Goal: Information Seeking & Learning: Learn about a topic

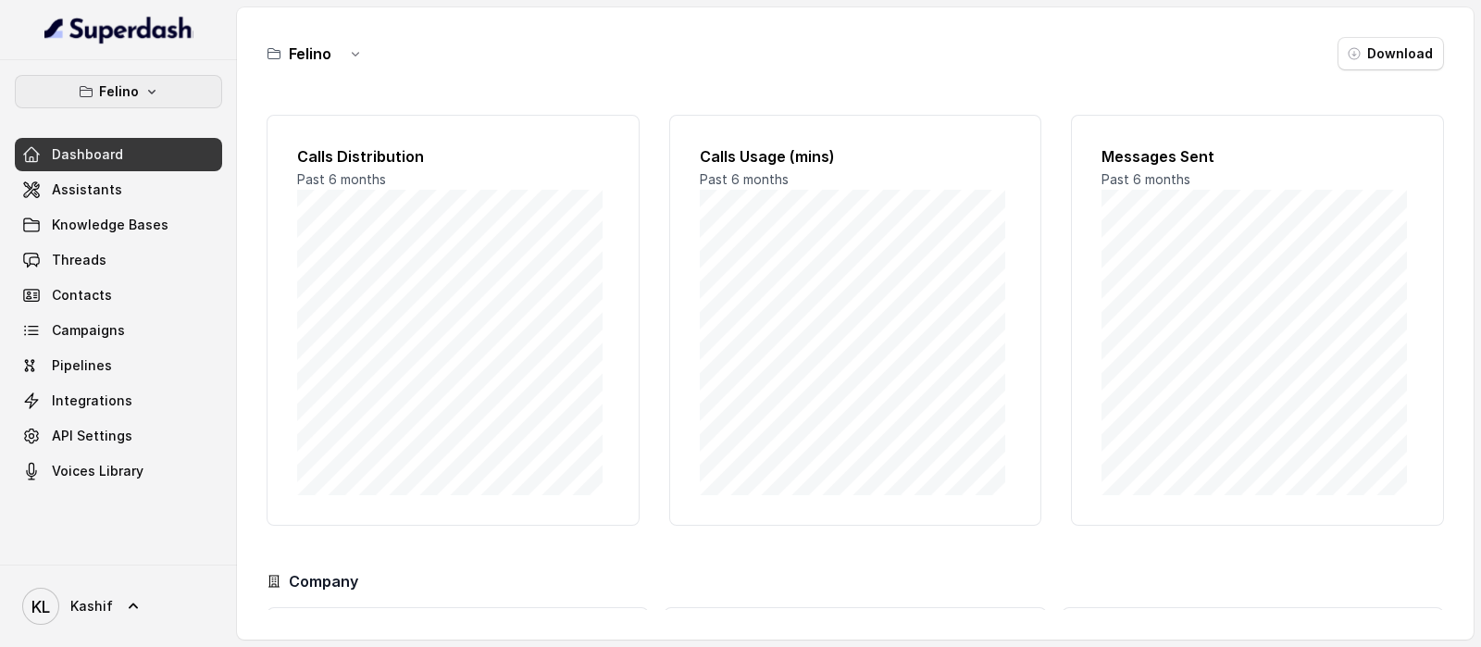
click at [153, 85] on icon "button" at bounding box center [151, 91] width 15 height 15
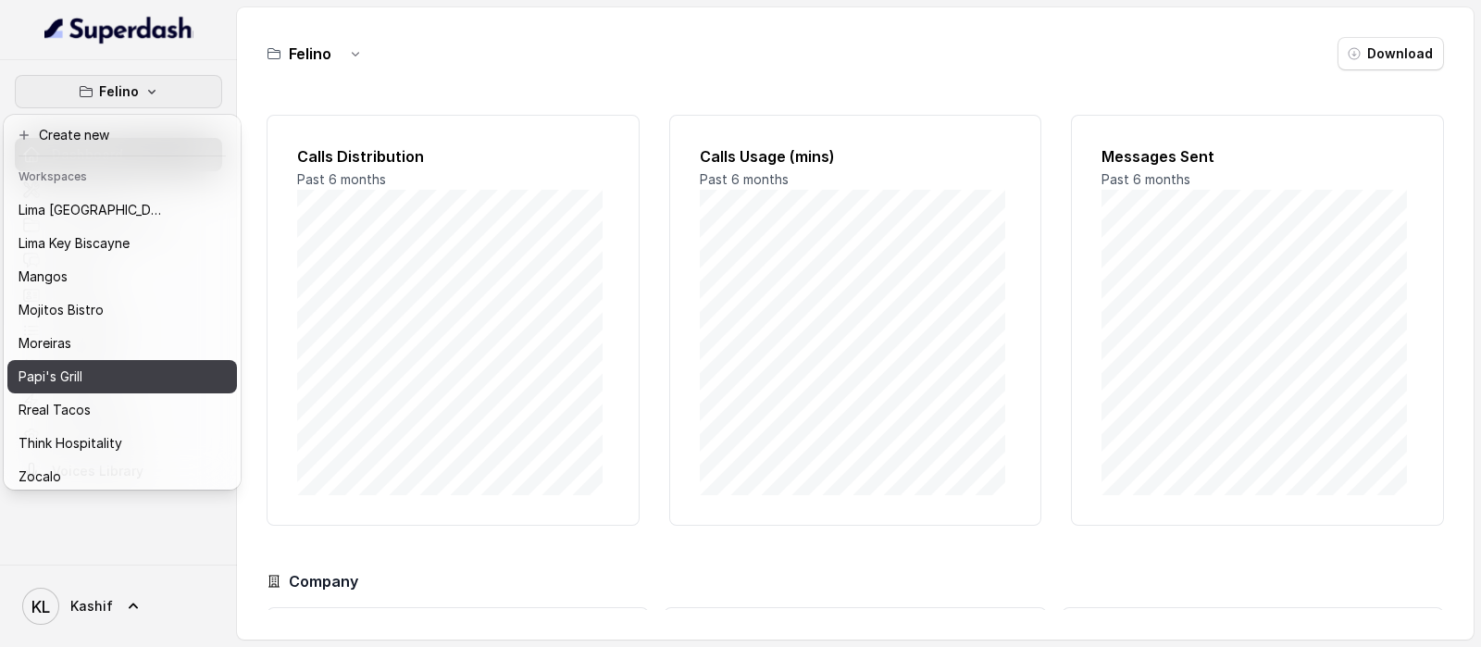
scroll to position [287, 0]
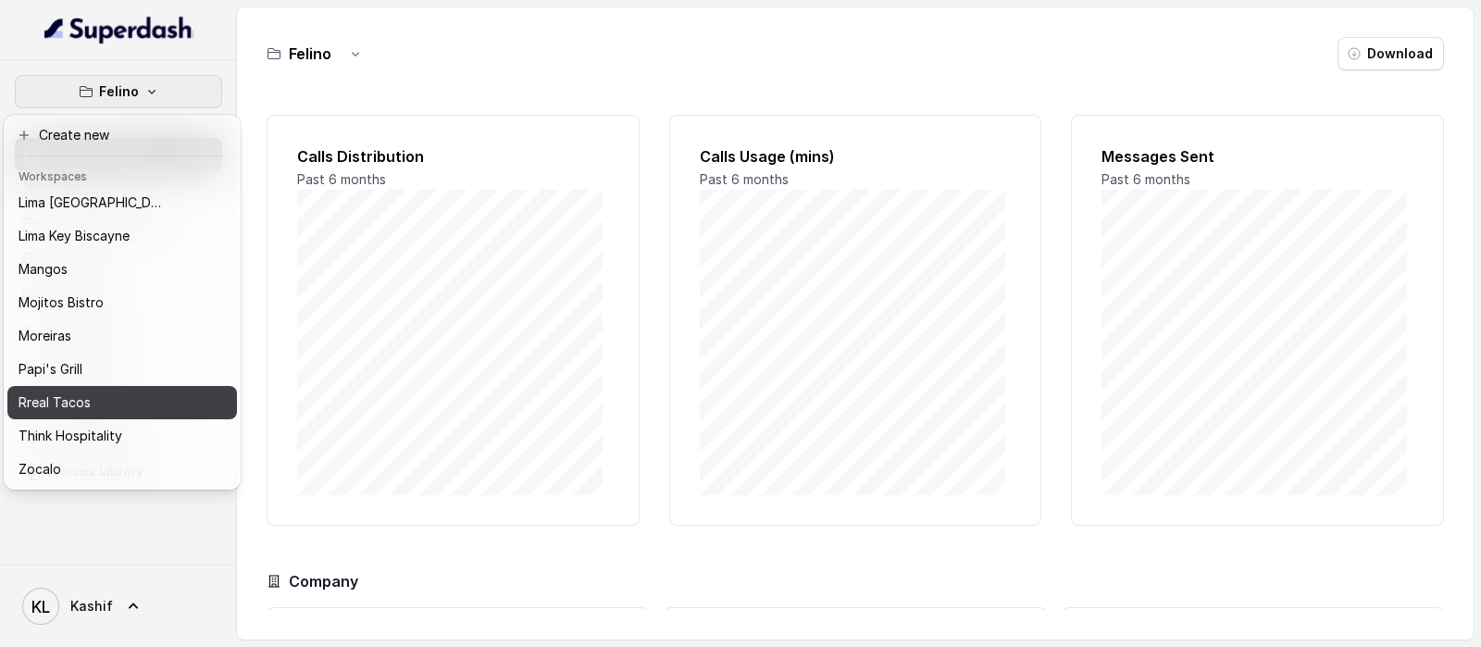
click at [110, 391] on div "Rreal Tacos" at bounding box center [93, 402] width 148 height 22
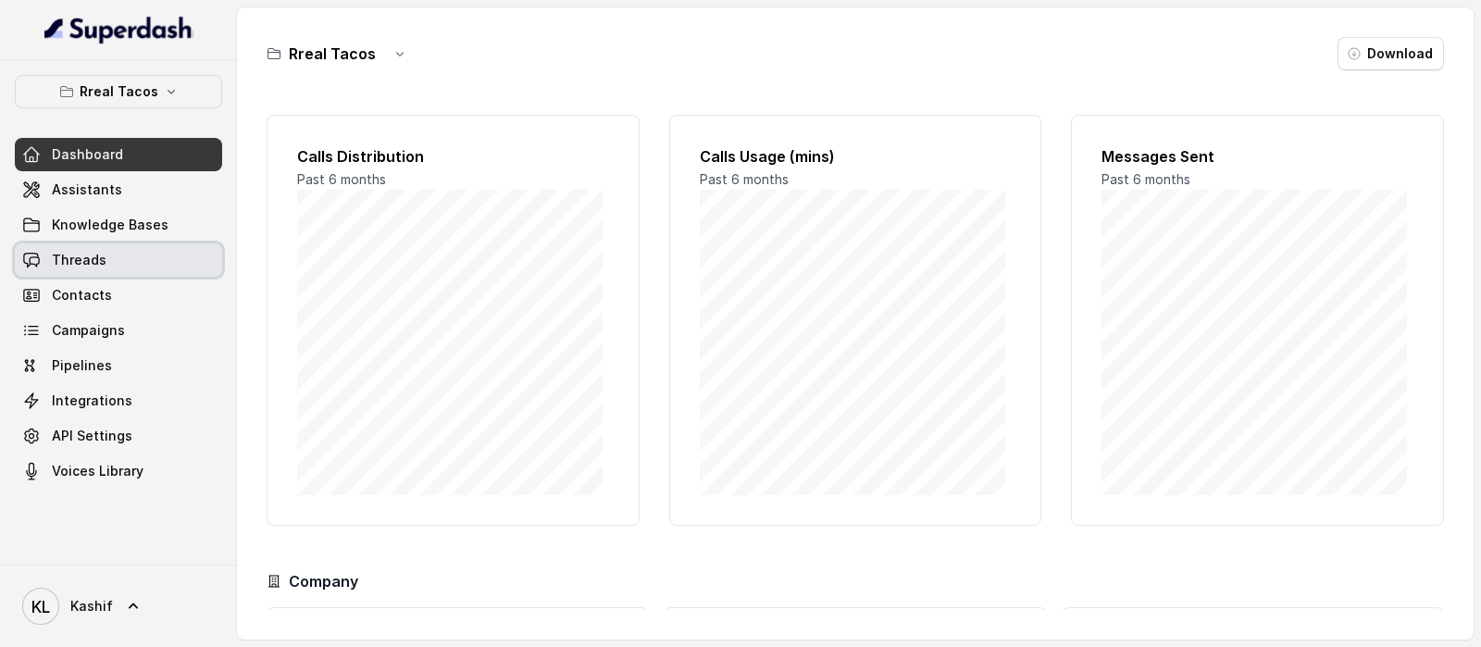
click at [148, 261] on link "Threads" at bounding box center [118, 259] width 207 height 33
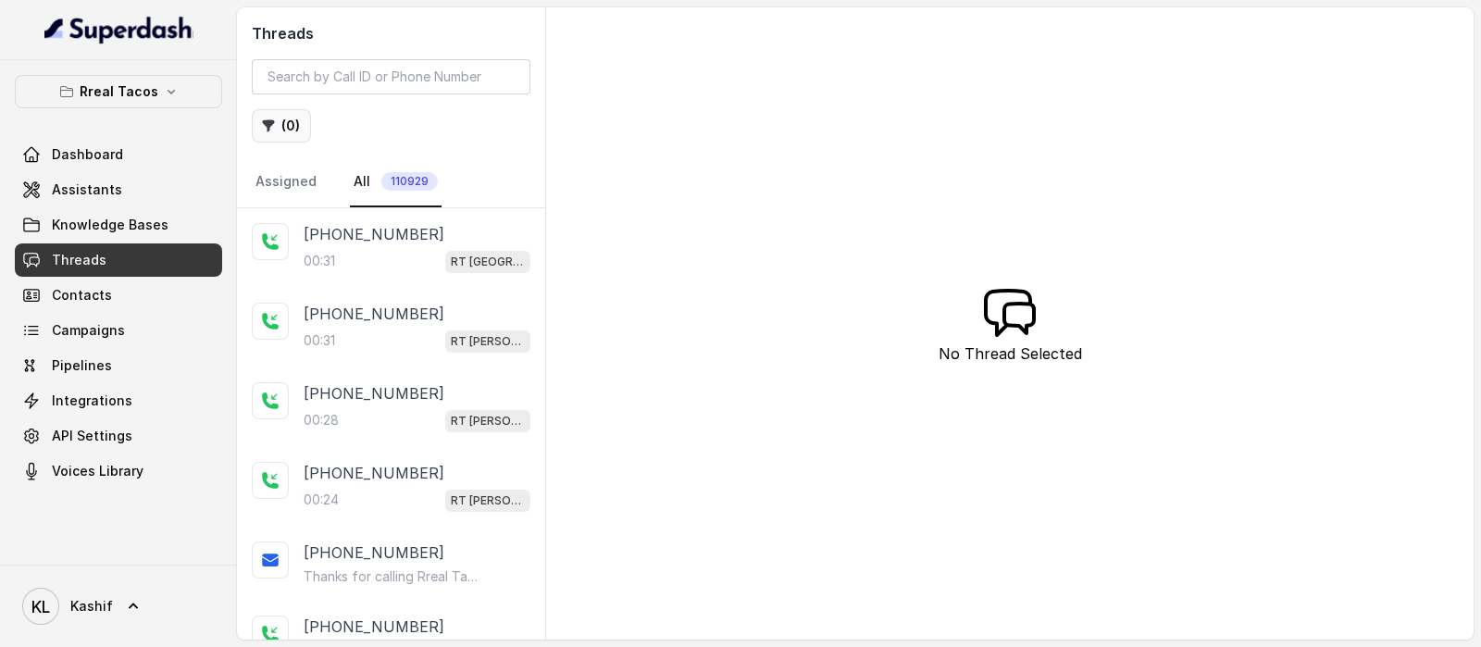
click at [279, 120] on button "( 0 )" at bounding box center [281, 125] width 59 height 33
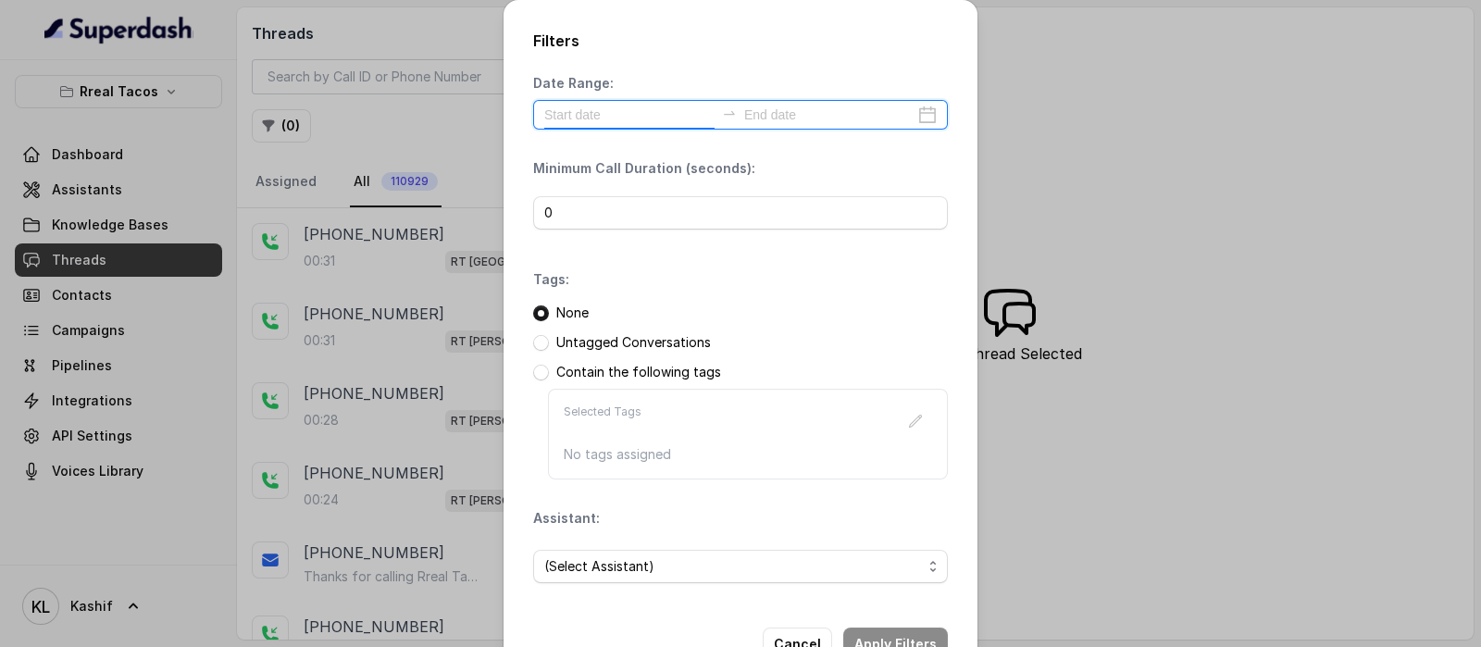
click at [606, 118] on input at bounding box center [629, 115] width 170 height 20
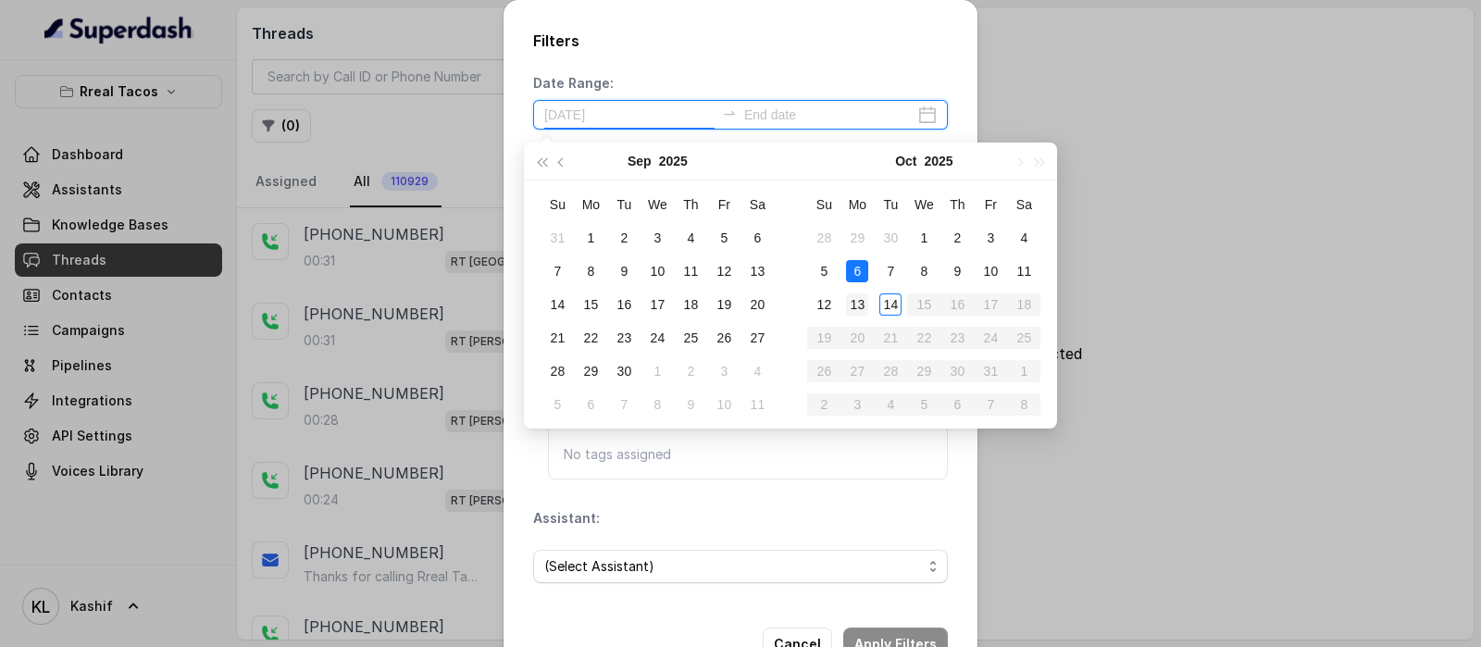
type input "[DATE]"
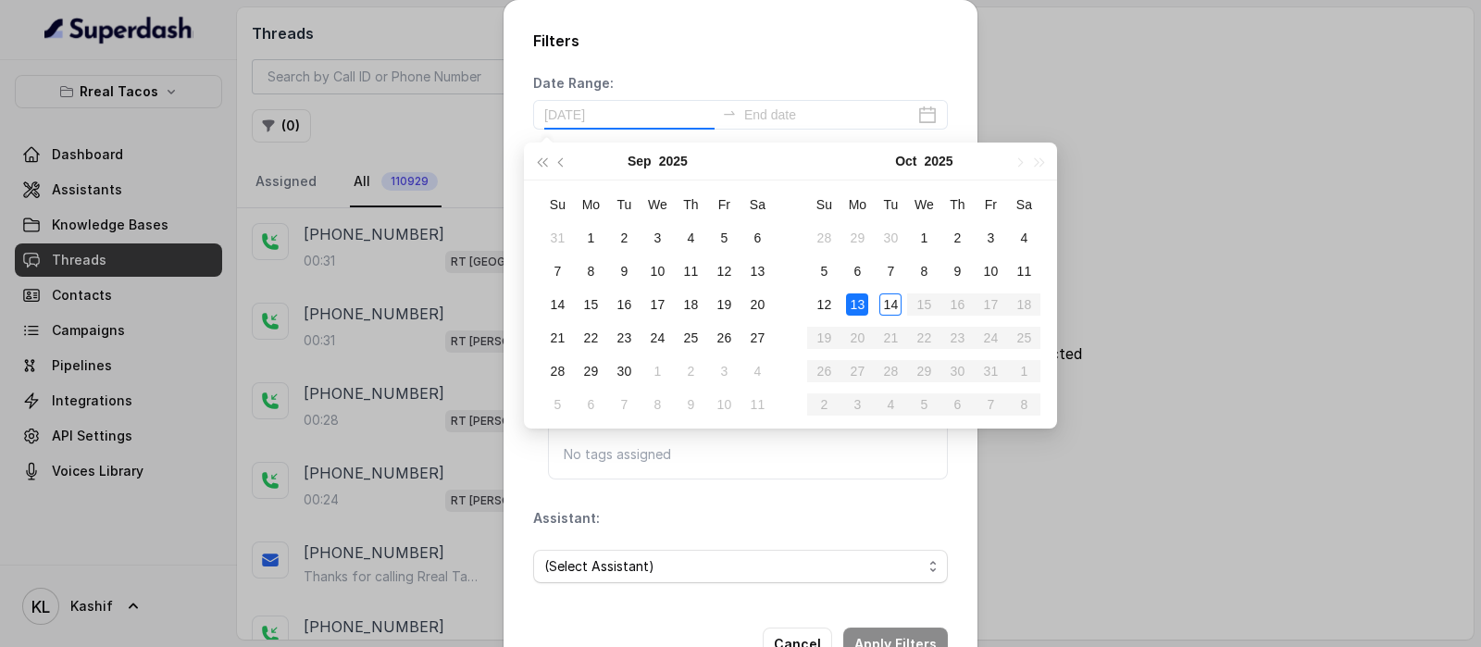
click at [853, 299] on div "13" at bounding box center [857, 304] width 22 height 22
click at [883, 301] on div "14" at bounding box center [890, 304] width 22 height 22
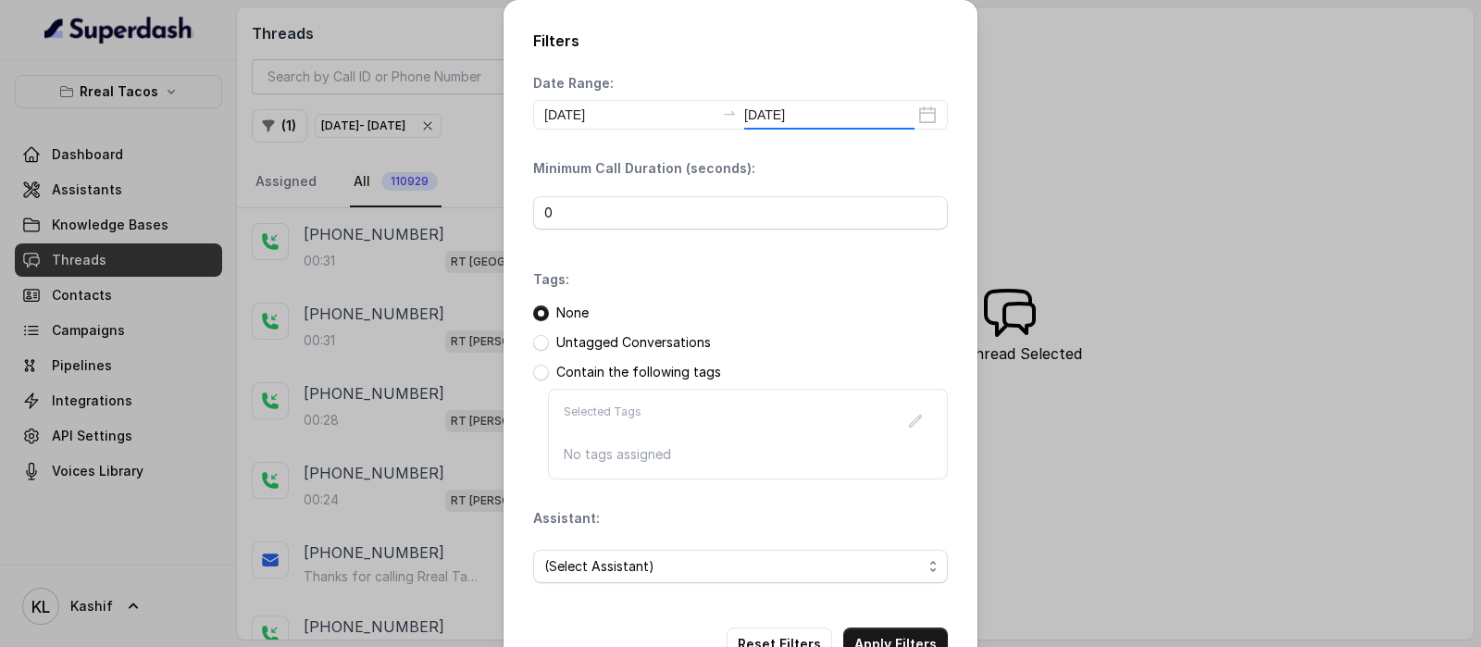
type input "[DATE]"
drag, startPoint x: 863, startPoint y: 54, endPoint x: 797, endPoint y: 126, distance: 98.2
click at [862, 56] on div "Filters Date Range: [DATE] [DATE] Minimum Call Duration (seconds): 0 Tags: None…" at bounding box center [740, 345] width 474 height 690
click at [742, 205] on input "0" at bounding box center [740, 212] width 415 height 33
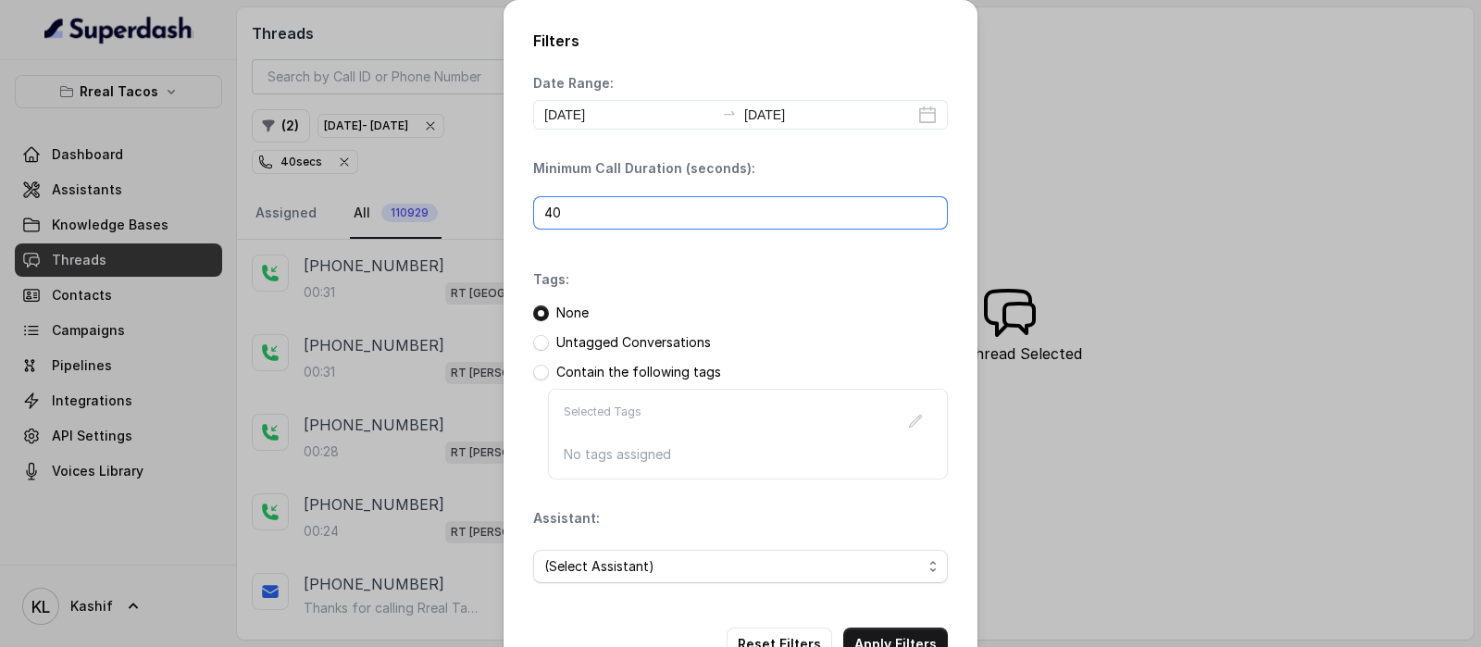
type input "40"
click at [773, 555] on span "(Select Assistant)" at bounding box center [733, 566] width 378 height 22
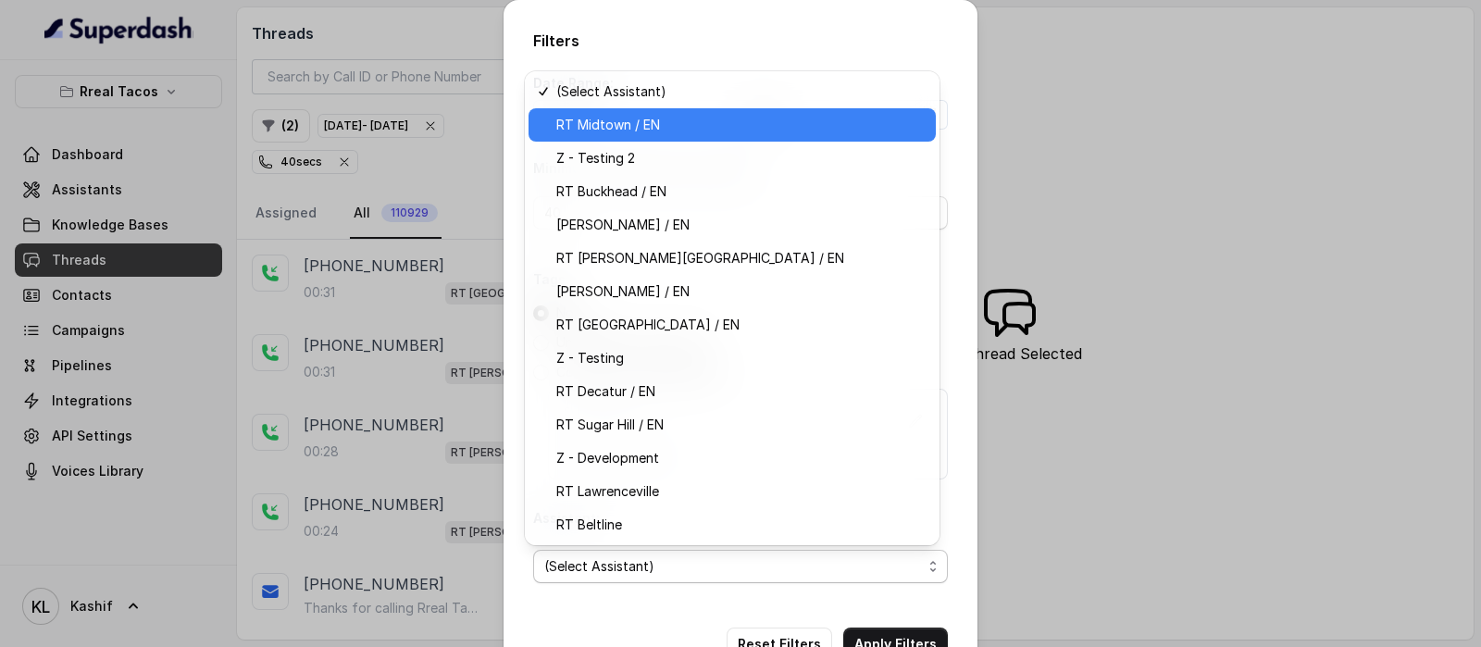
click at [763, 135] on span "RT Midtown / EN" at bounding box center [740, 125] width 368 height 22
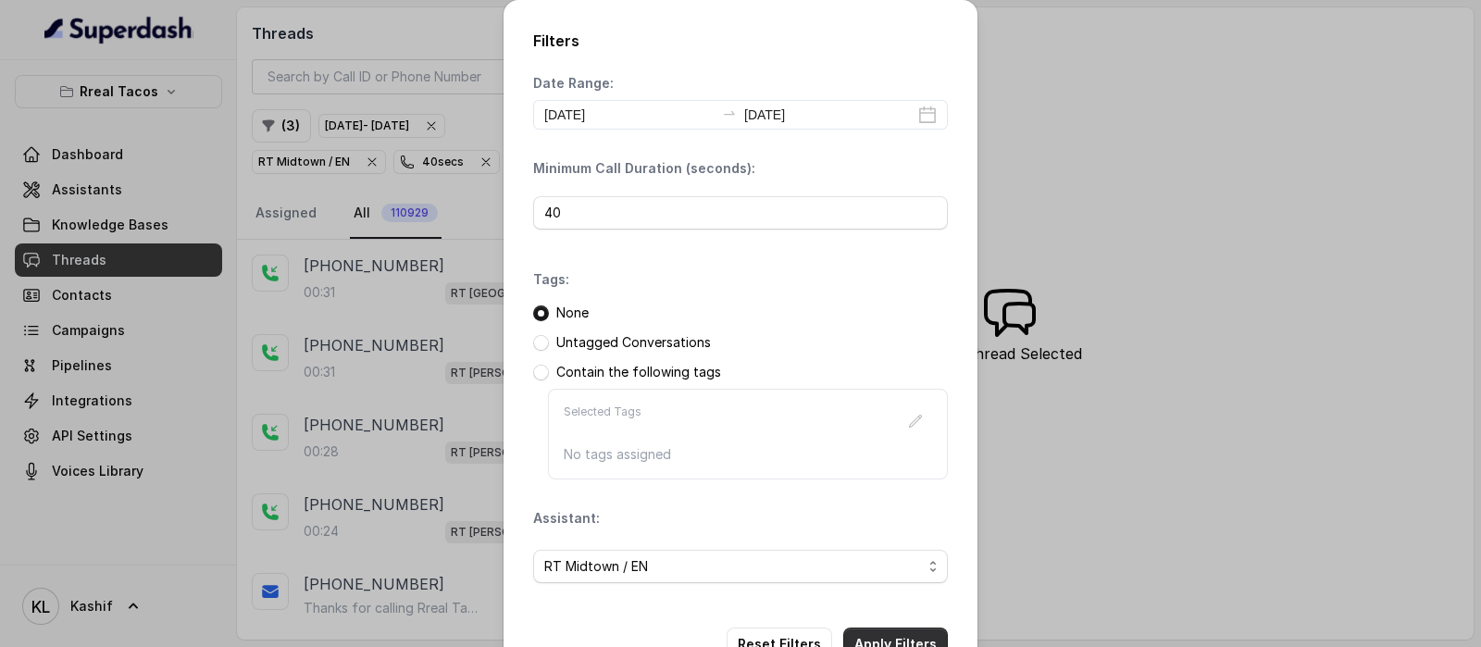
click at [900, 629] on button "Apply Filters" at bounding box center [895, 643] width 105 height 33
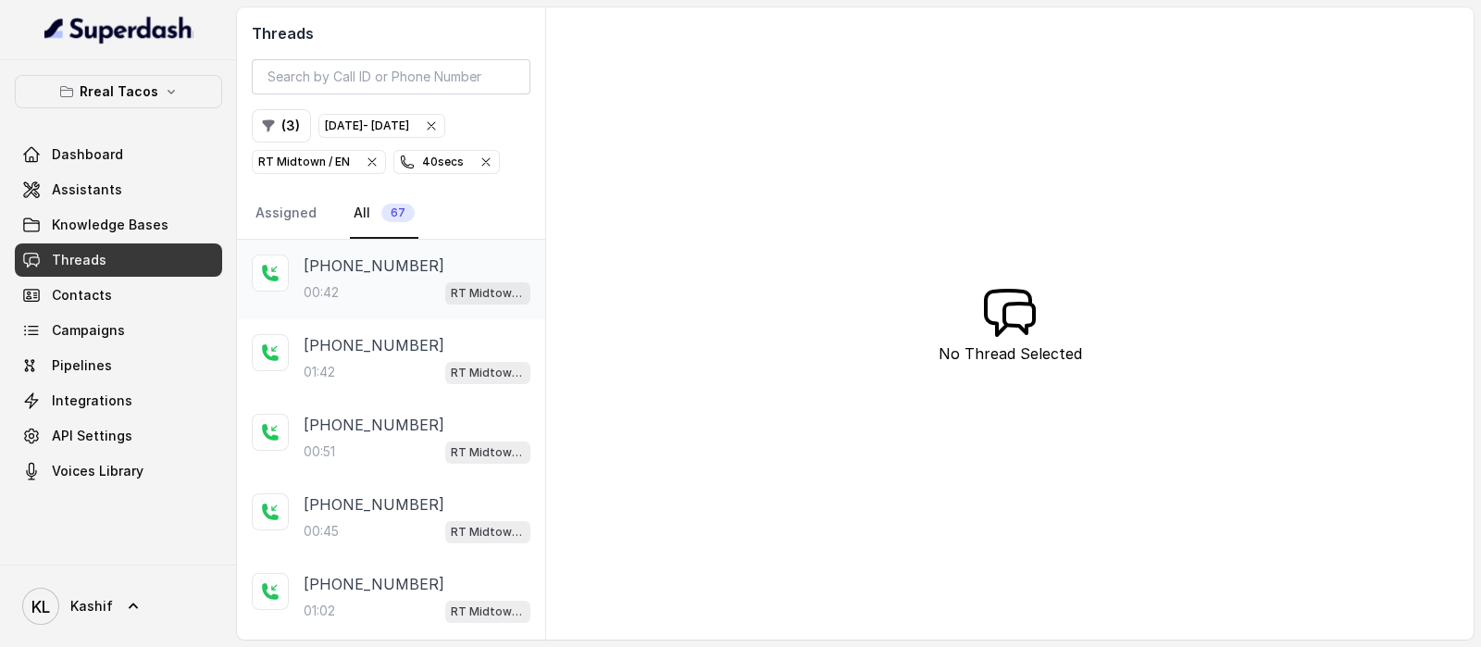
click at [375, 288] on div "00:42 RT Midtown / EN" at bounding box center [417, 292] width 227 height 24
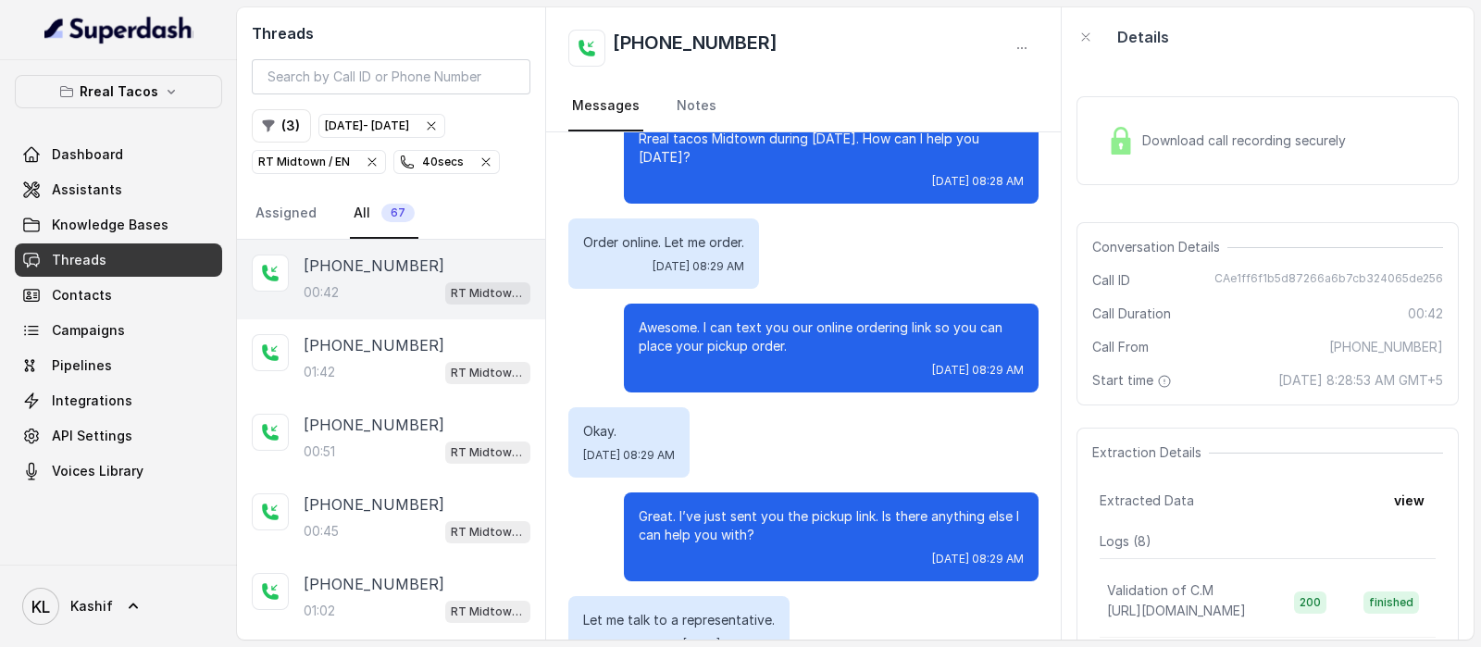
scroll to position [88, 0]
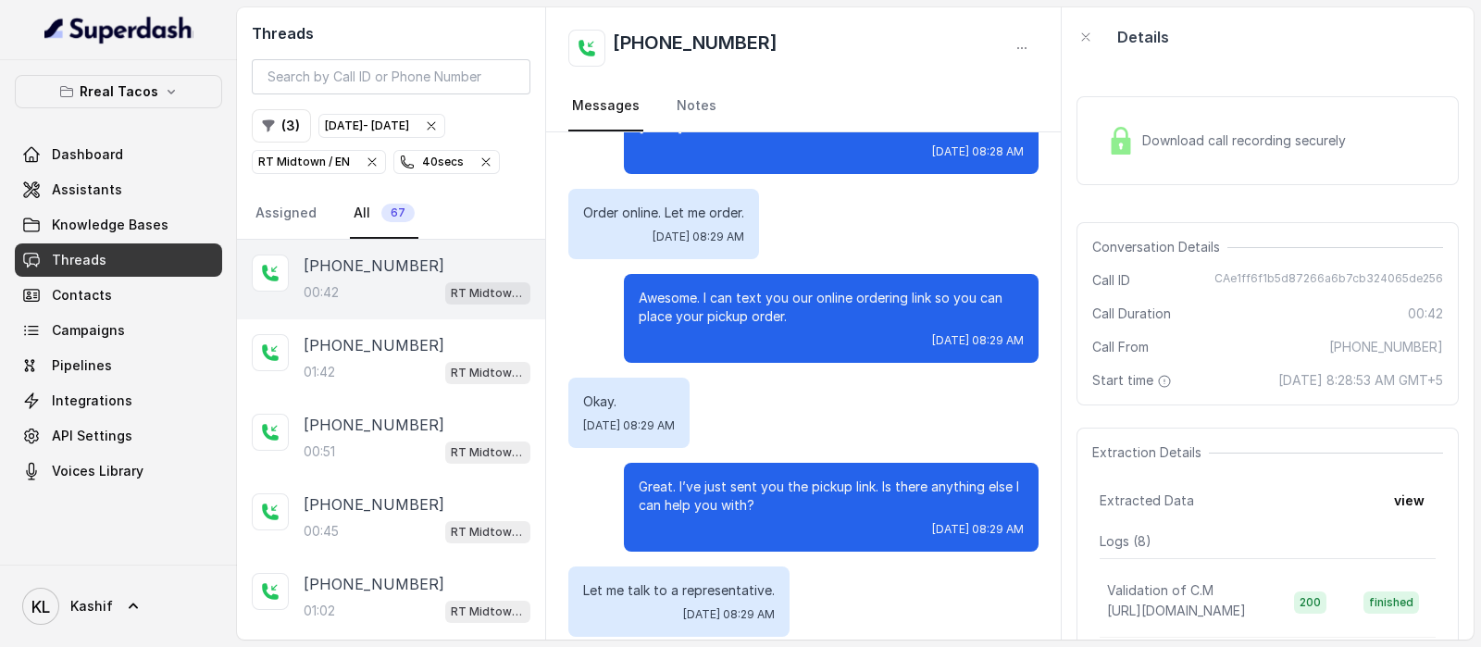
click at [371, 303] on div "[PHONE_NUMBER]:42 RT Midtown / EN" at bounding box center [391, 280] width 308 height 80
click at [374, 341] on p "[PHONE_NUMBER]" at bounding box center [374, 345] width 141 height 22
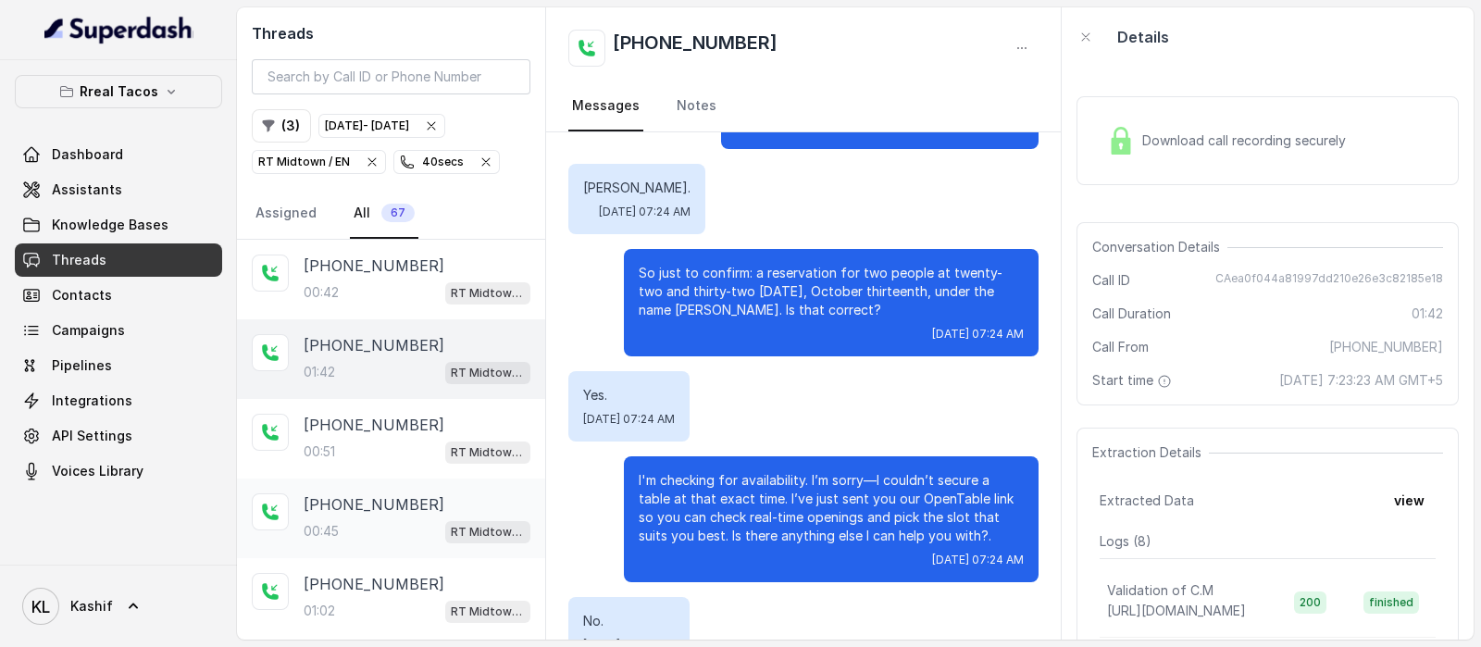
click at [350, 478] on div "[PHONE_NUMBER]:45 RT Midtown / EN" at bounding box center [391, 518] width 308 height 80
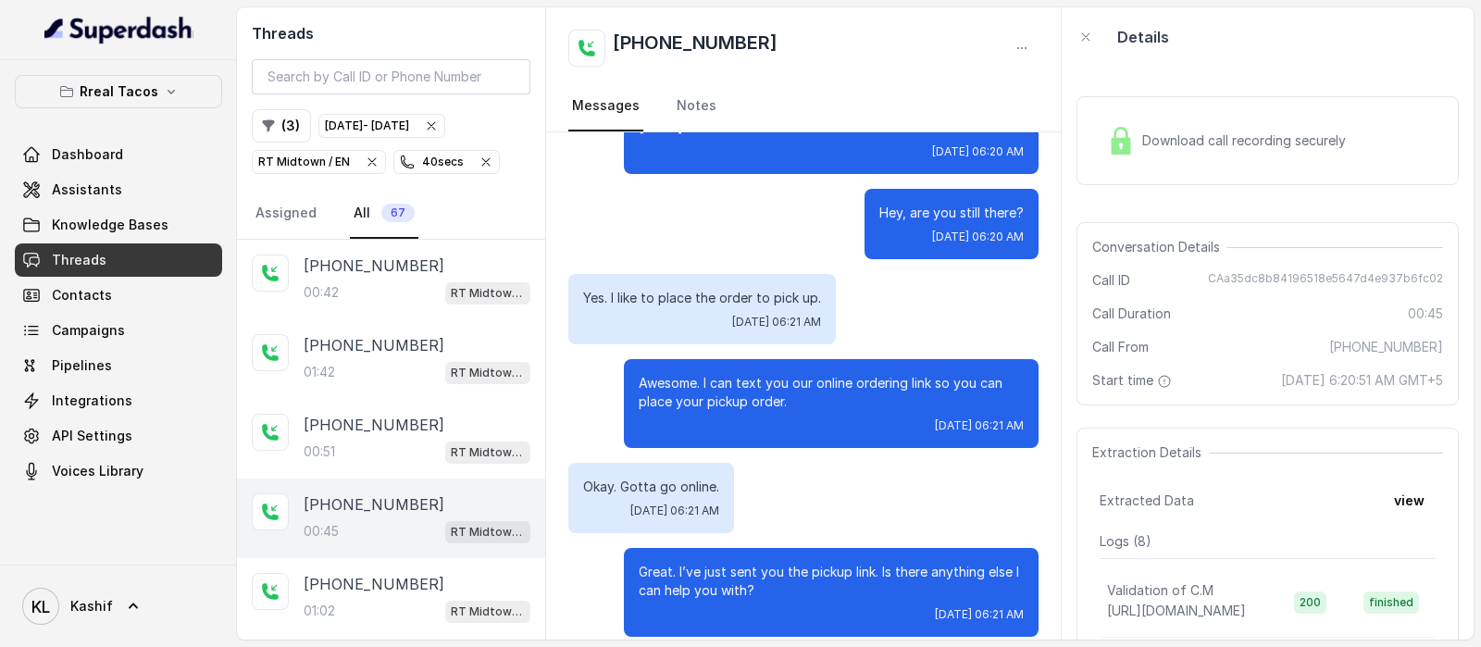
scroll to position [115, 0]
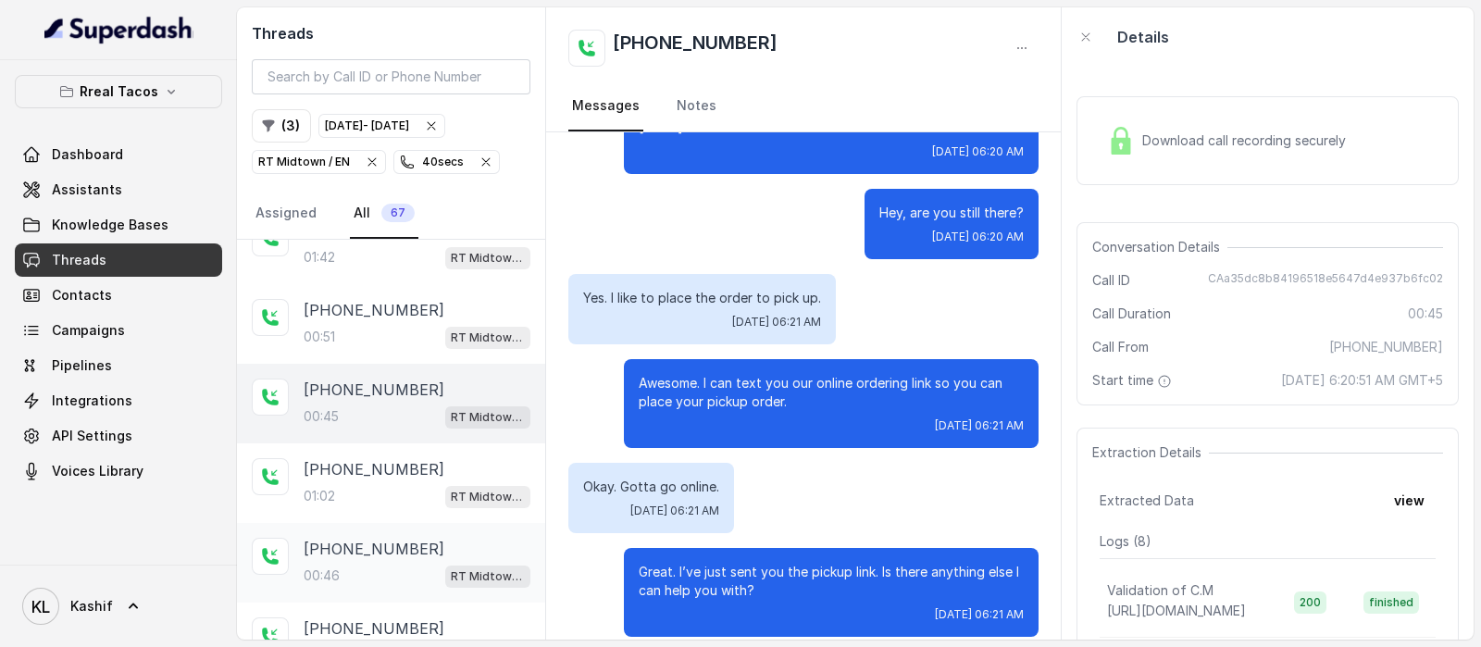
click at [363, 528] on div "[PHONE_NUMBER]:46 RT Midtown / EN" at bounding box center [391, 563] width 308 height 80
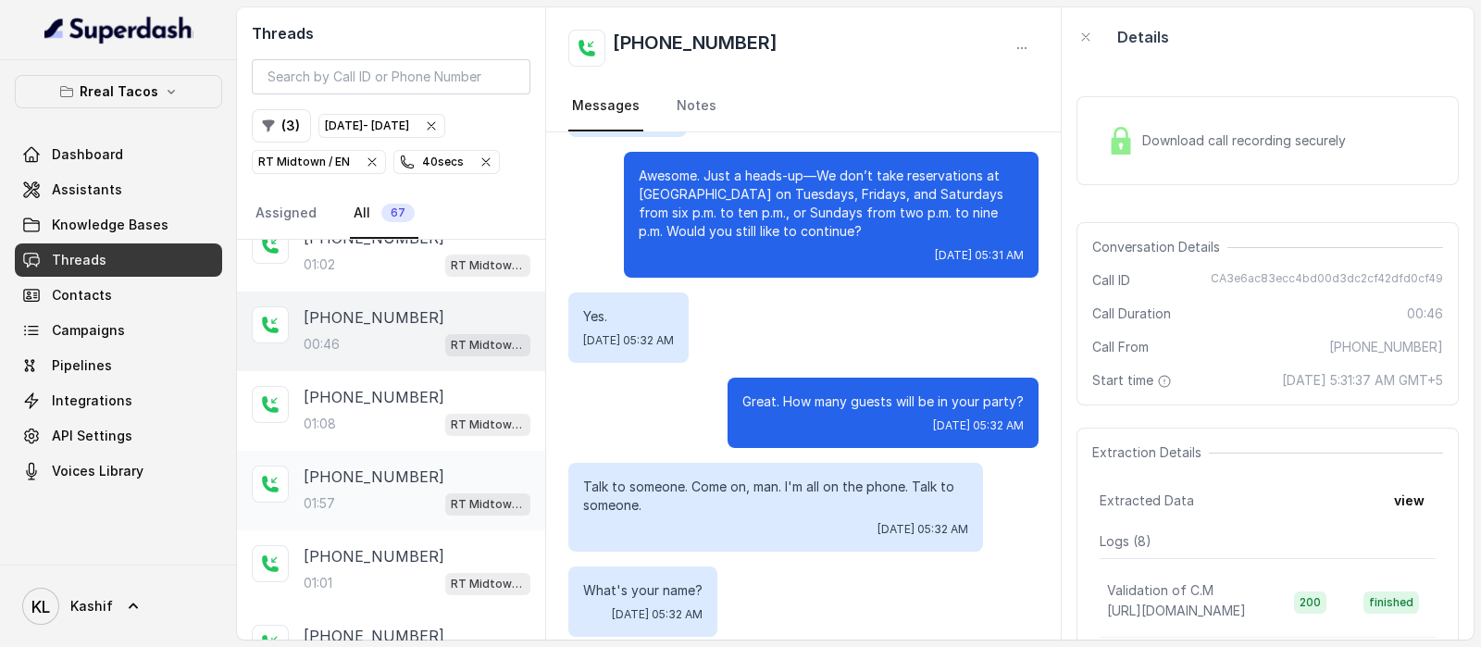
scroll to position [347, 0]
click at [374, 395] on p "[PHONE_NUMBER]" at bounding box center [374, 396] width 141 height 22
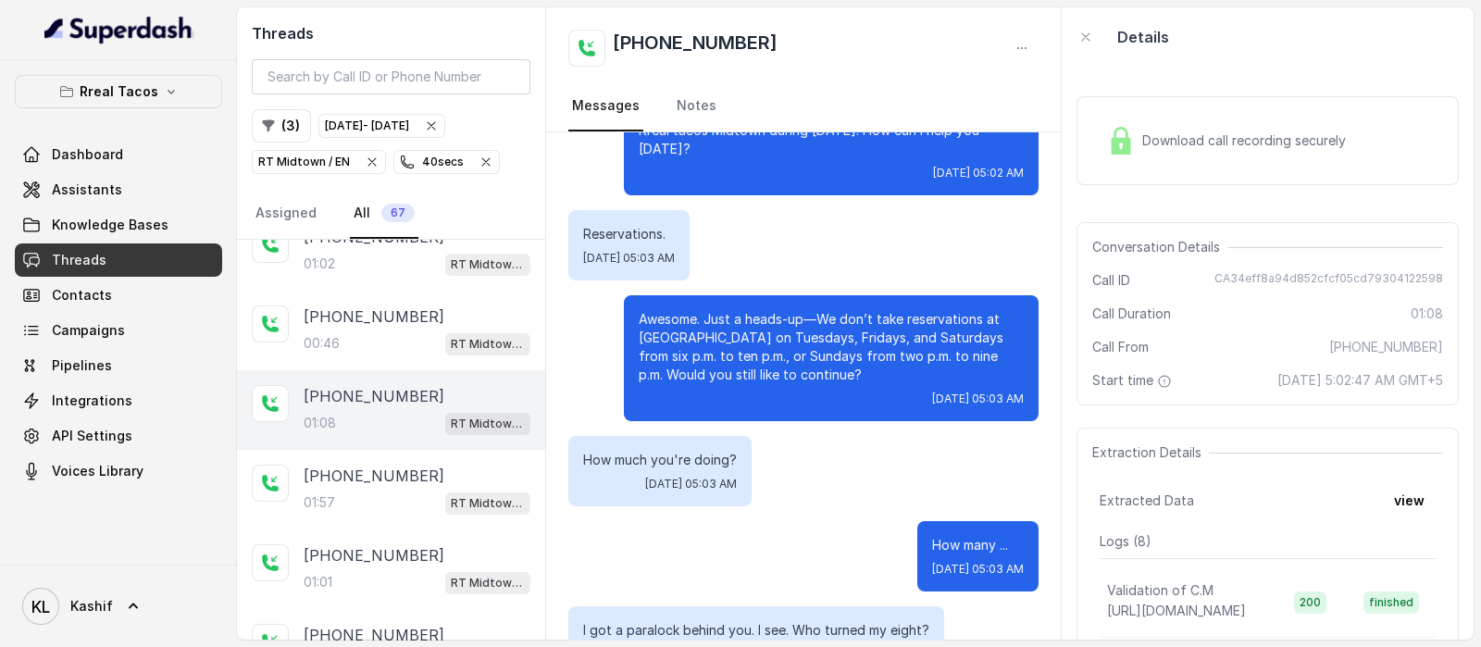
scroll to position [115, 0]
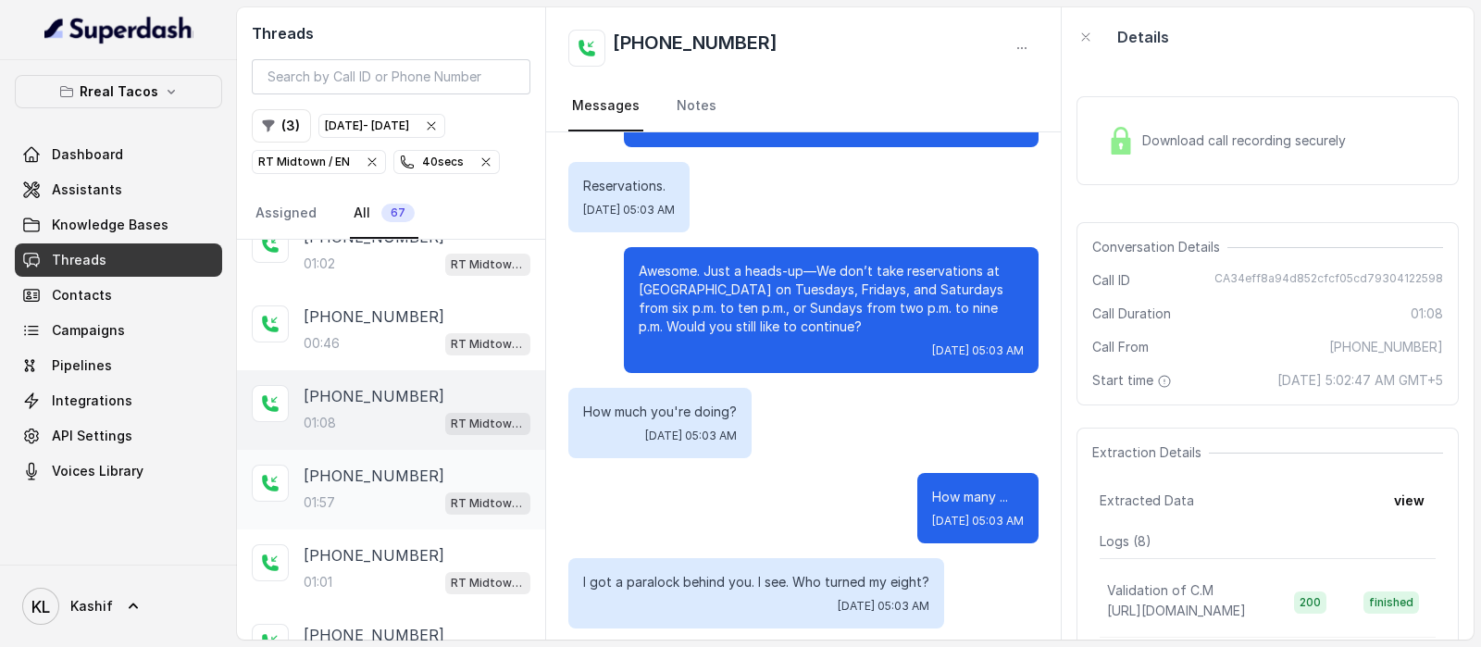
click at [370, 490] on div "01:57 RT Midtown / EN" at bounding box center [417, 502] width 227 height 24
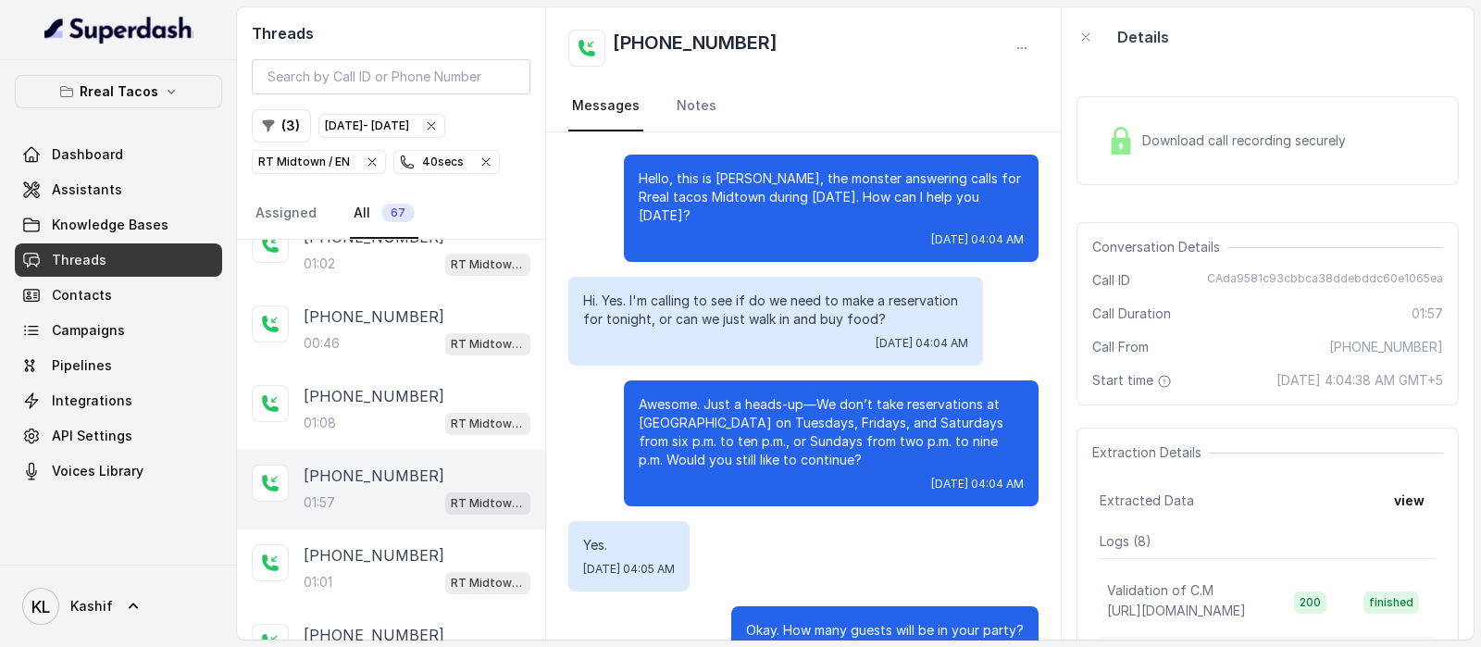
scroll to position [1221, 0]
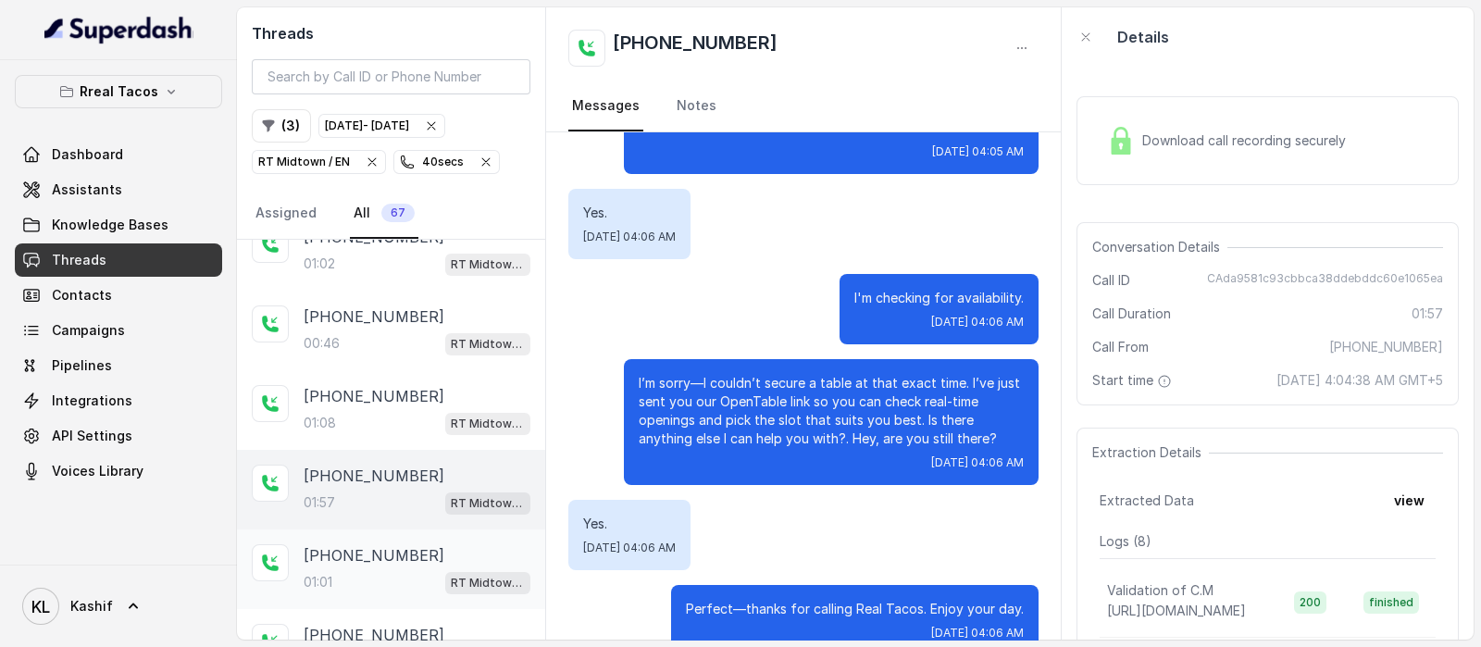
click at [366, 579] on div "01:01 RT Midtown / EN" at bounding box center [417, 582] width 227 height 24
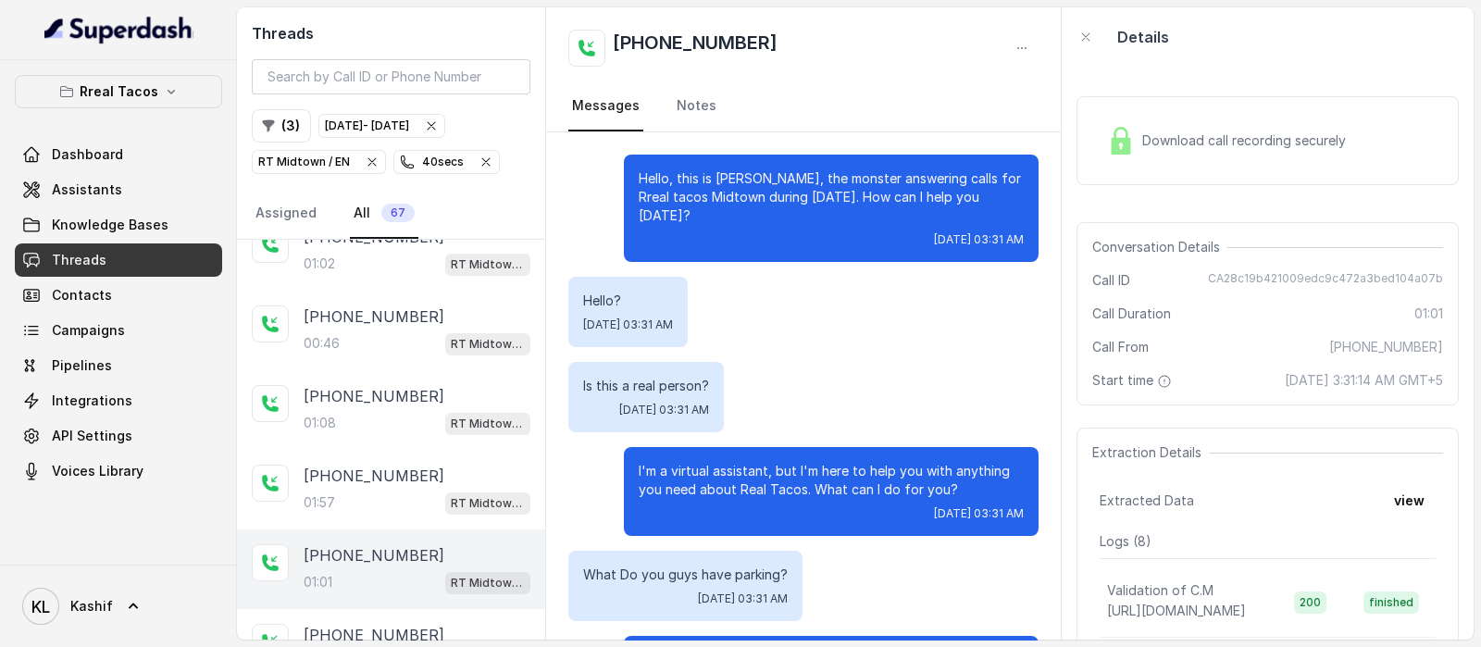
scroll to position [503, 0]
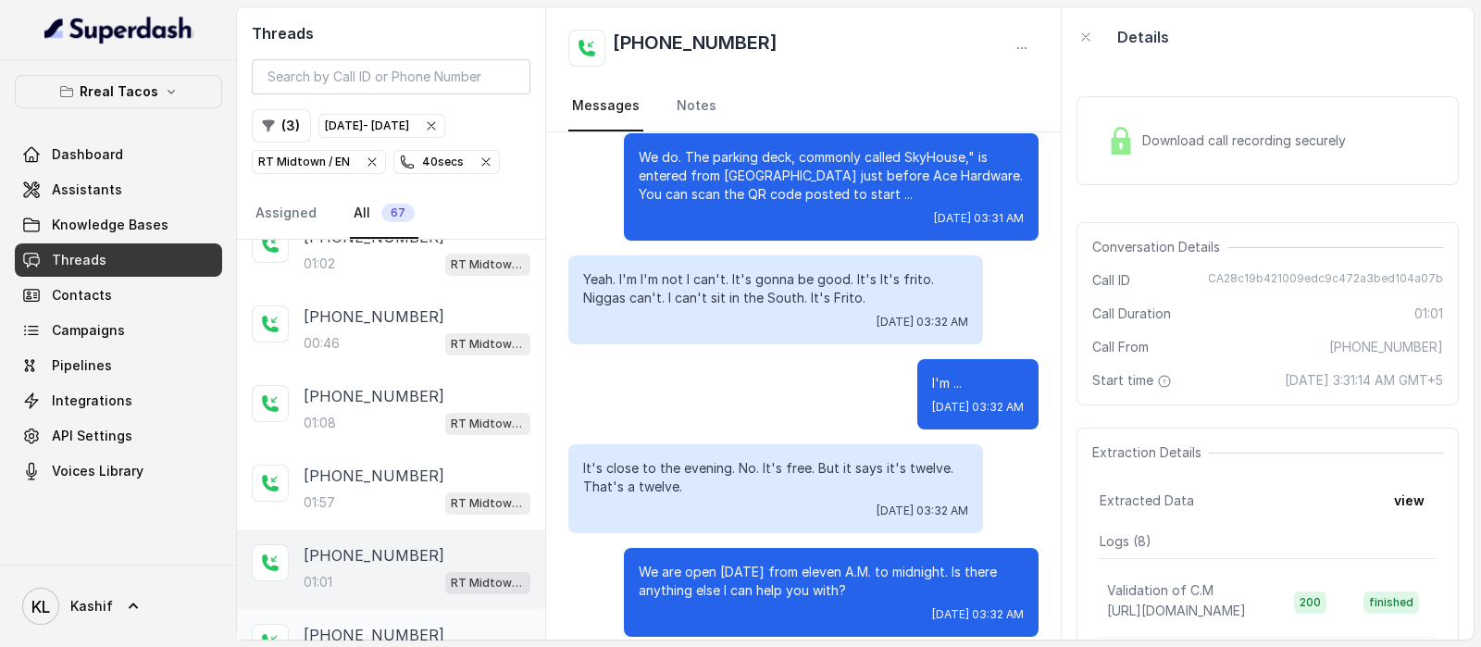
click at [366, 629] on p "[PHONE_NUMBER]" at bounding box center [374, 635] width 141 height 22
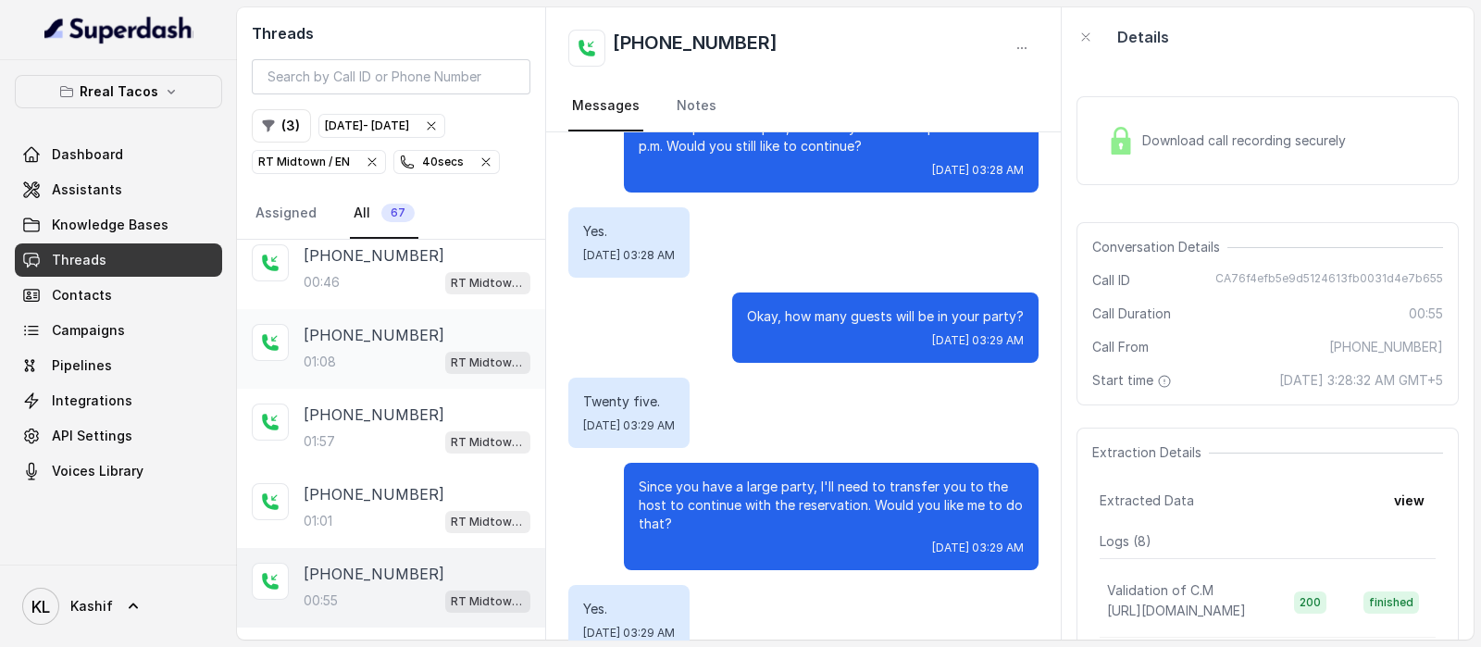
scroll to position [440, 0]
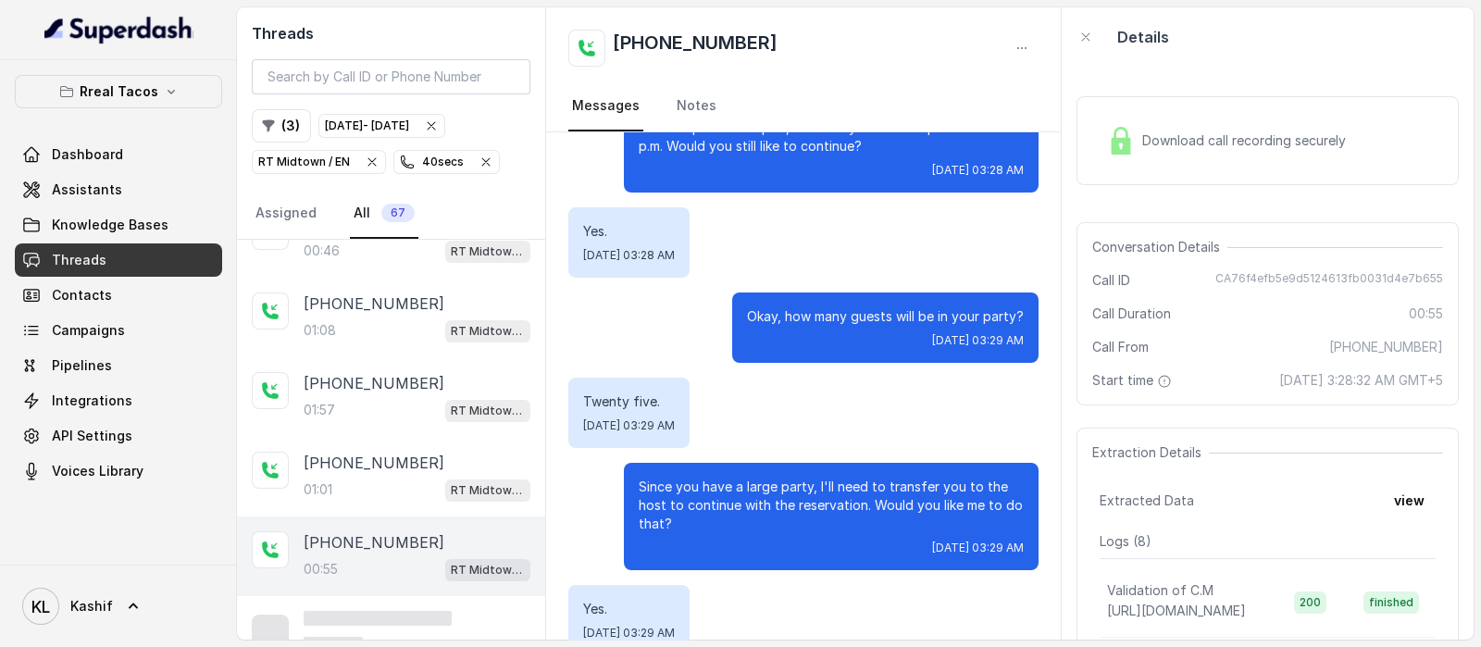
click at [372, 557] on div "00:55 RT Midtown / EN" at bounding box center [417, 569] width 227 height 24
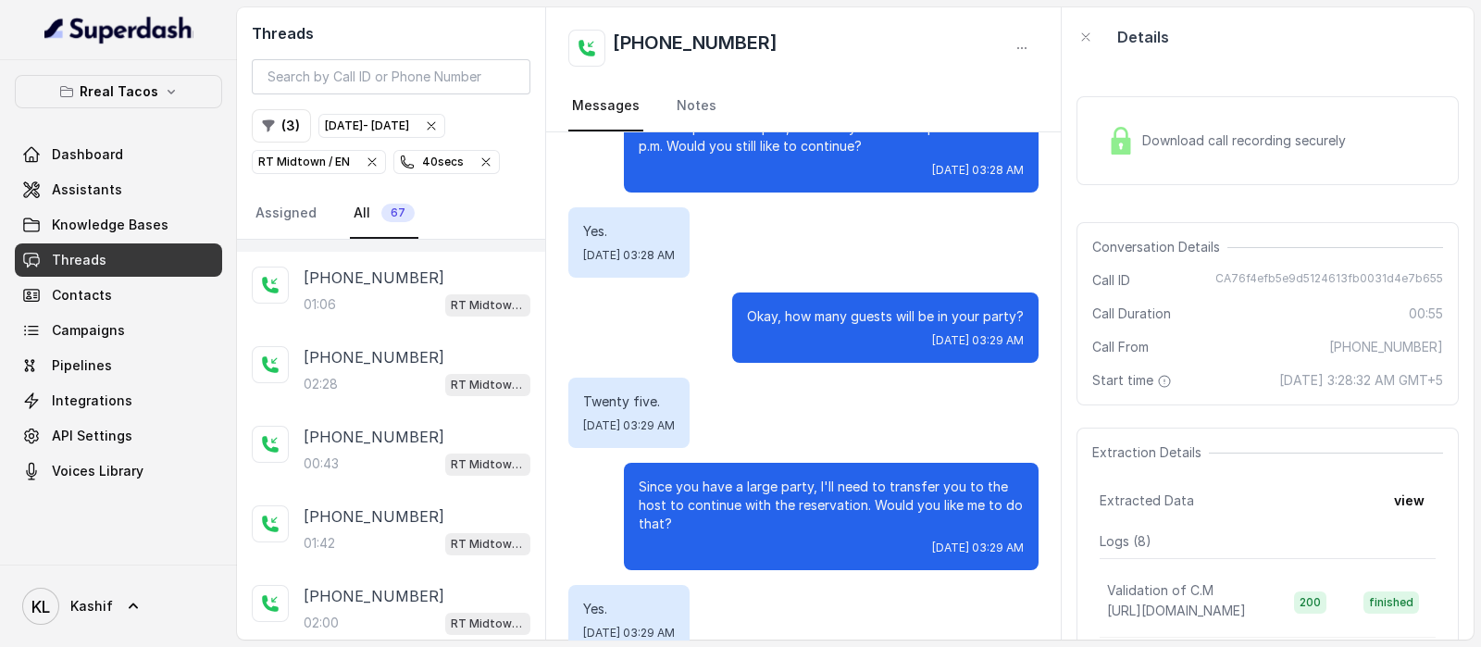
scroll to position [787, 0]
click at [366, 391] on div "[PHONE_NUMBER]:28 RT Midtown / EN" at bounding box center [391, 369] width 308 height 80
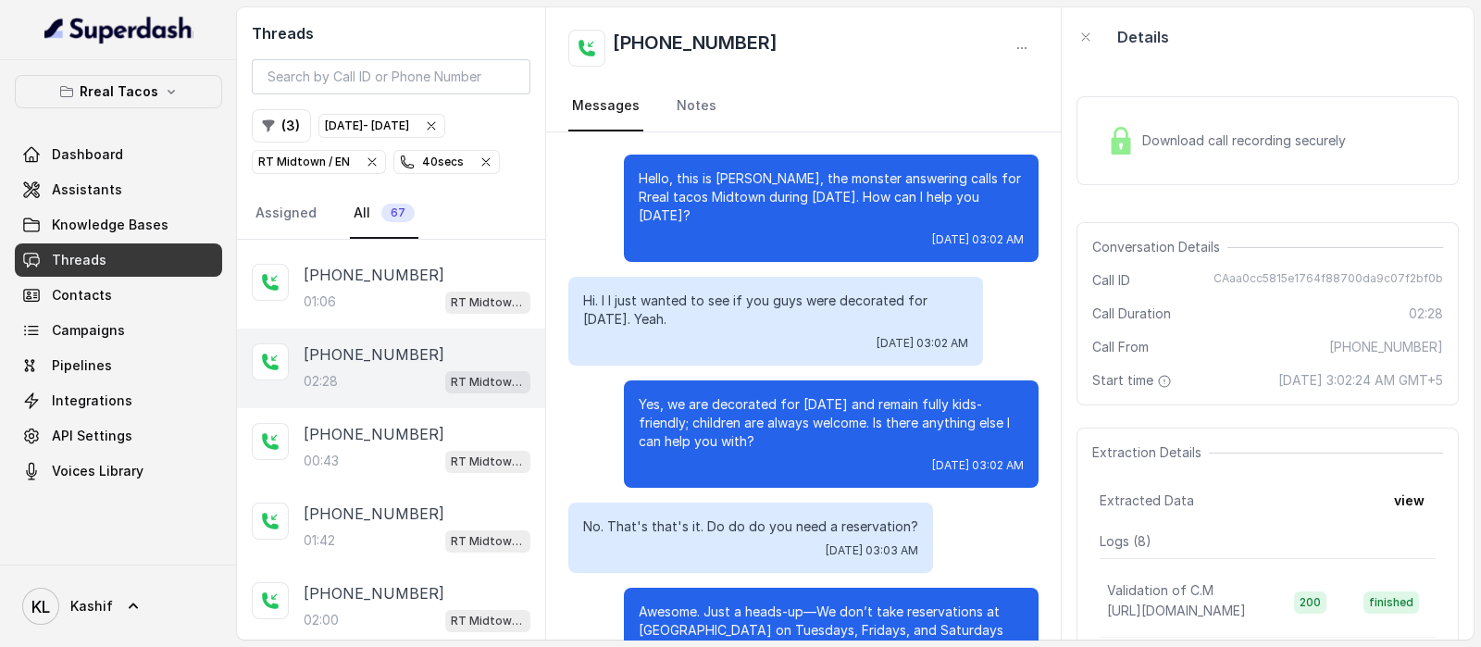
scroll to position [1531, 0]
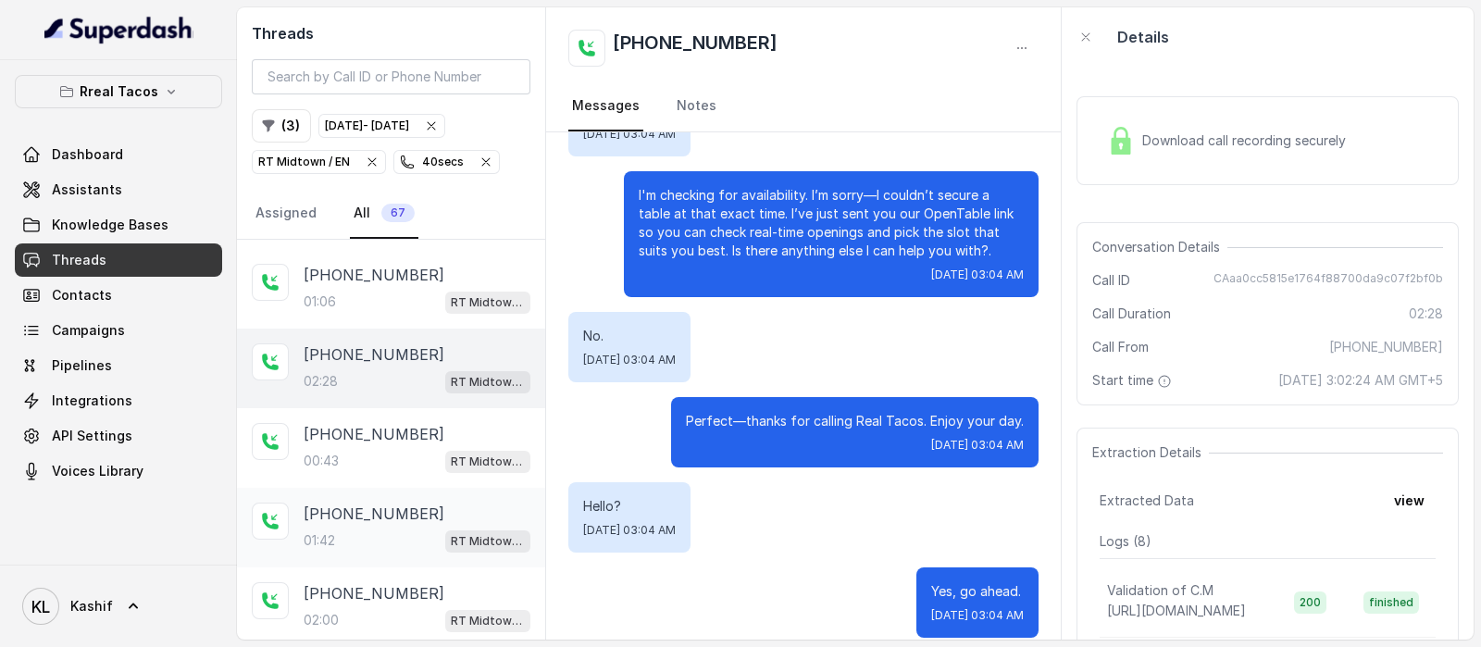
click at [340, 503] on p "[PHONE_NUMBER]" at bounding box center [374, 514] width 141 height 22
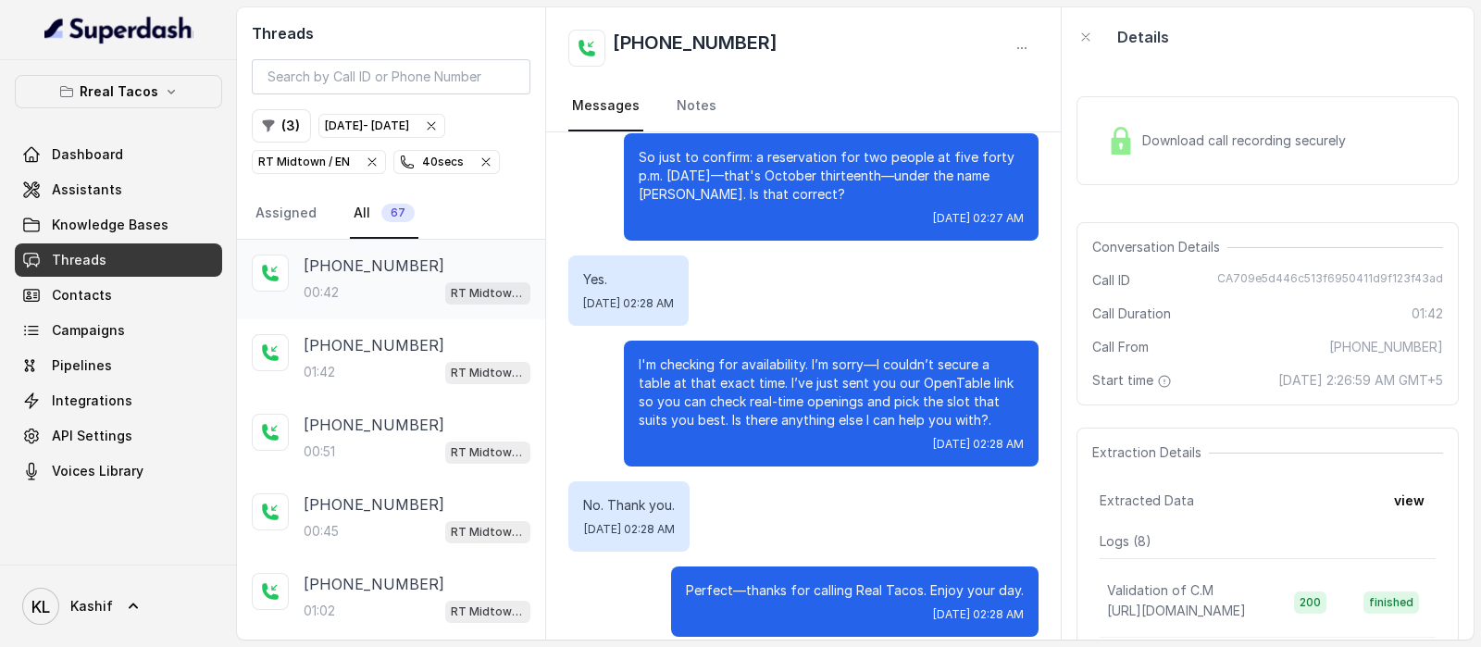
click at [349, 256] on p "[PHONE_NUMBER]" at bounding box center [374, 266] width 141 height 22
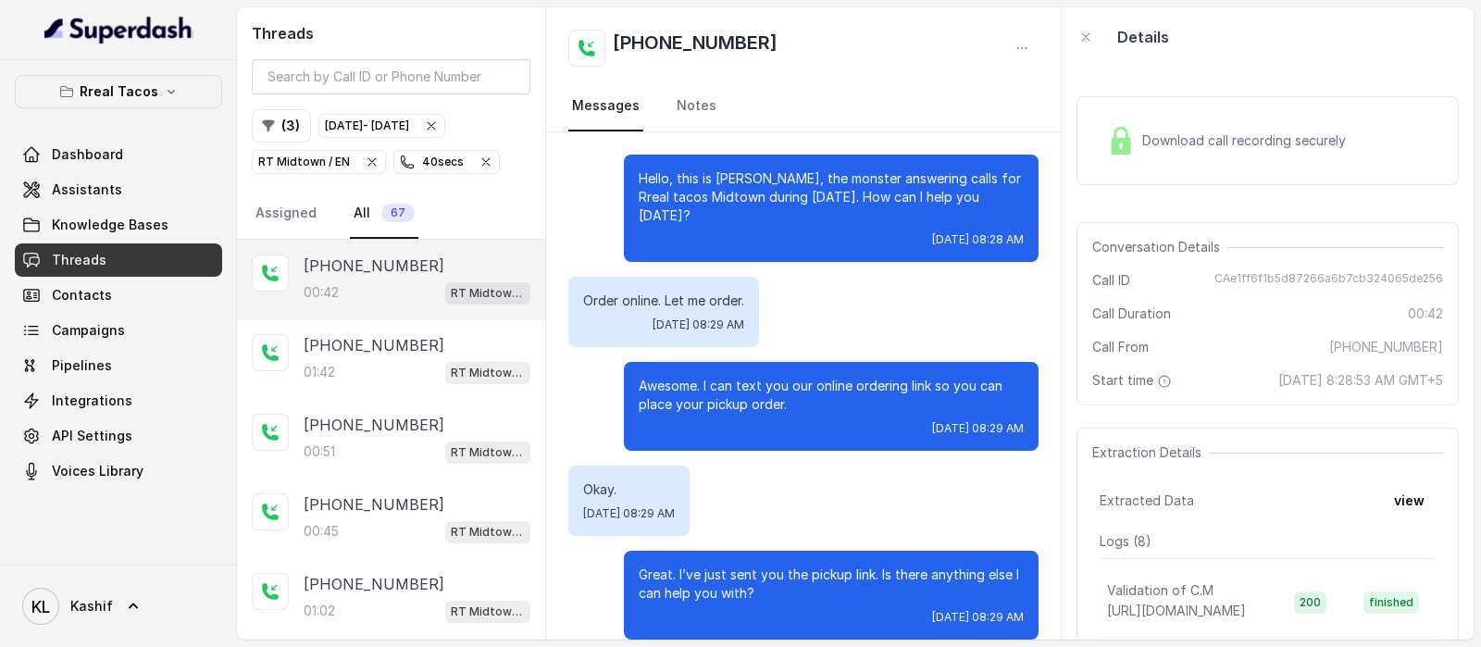
scroll to position [88, 0]
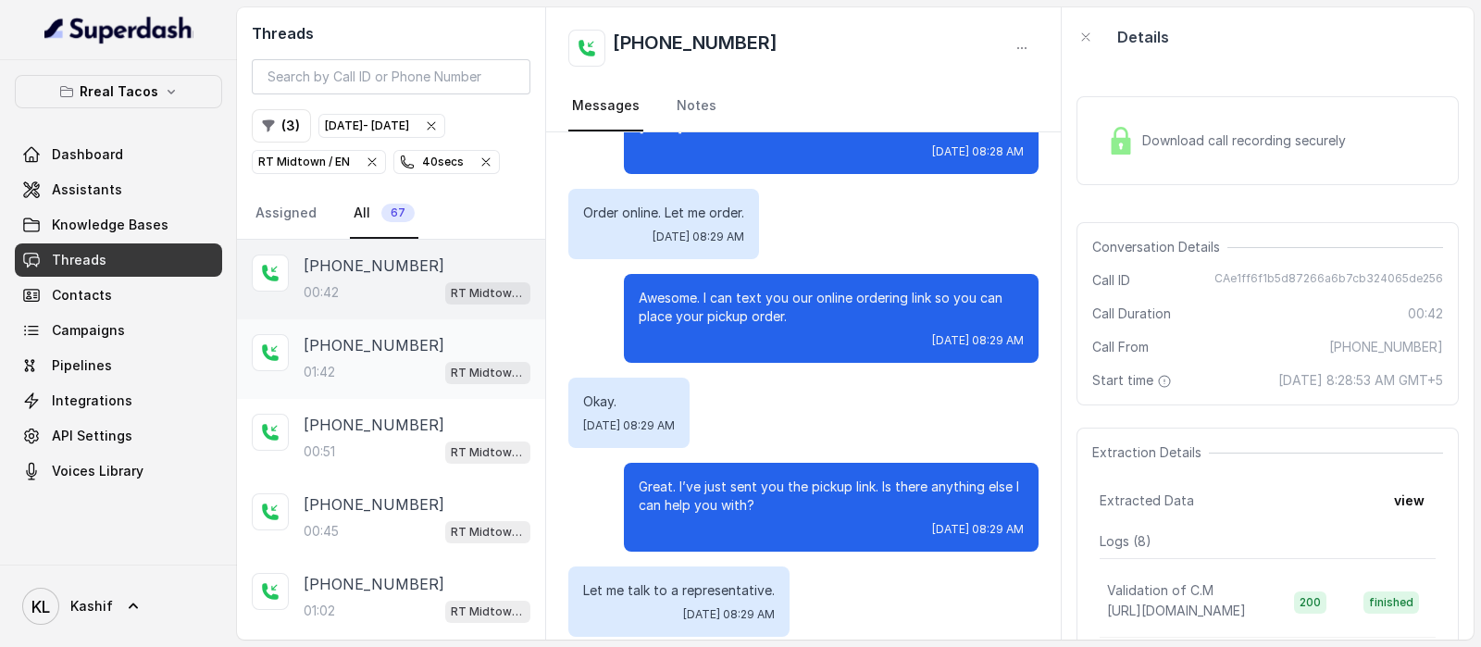
click at [351, 349] on p "[PHONE_NUMBER]" at bounding box center [374, 345] width 141 height 22
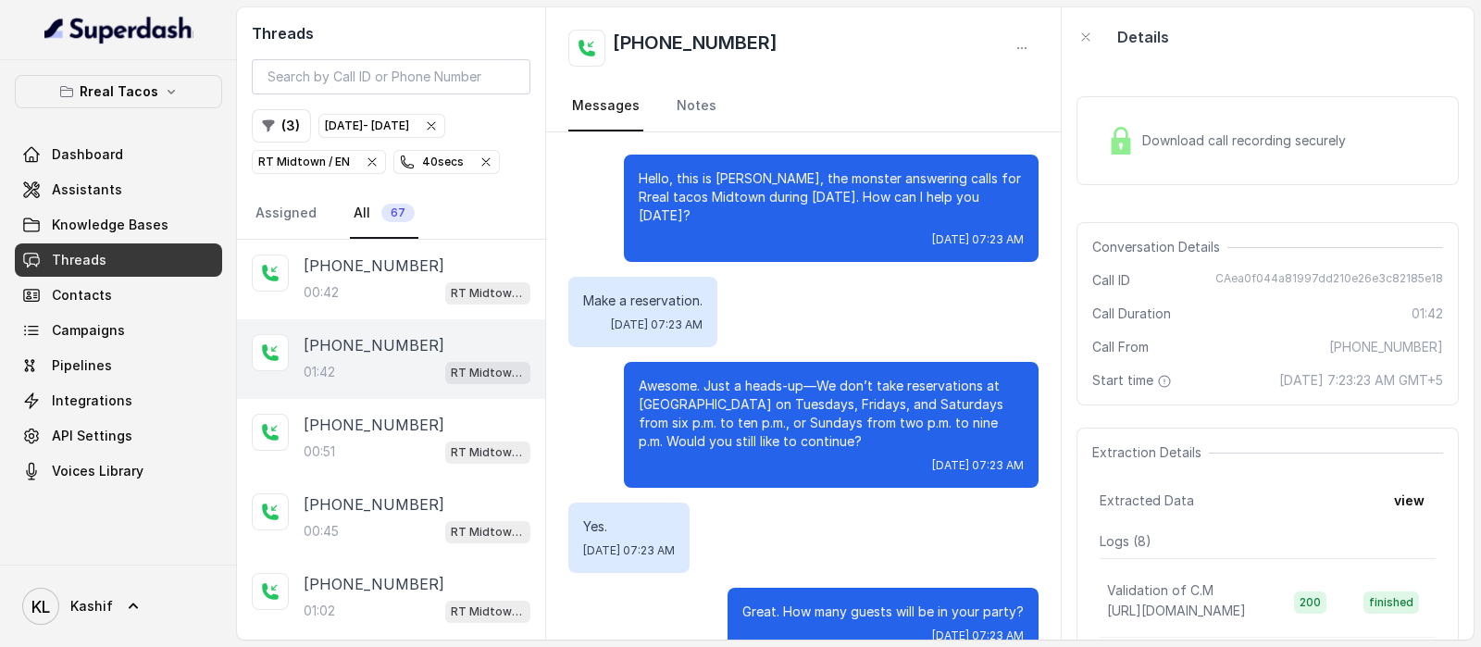
scroll to position [965, 0]
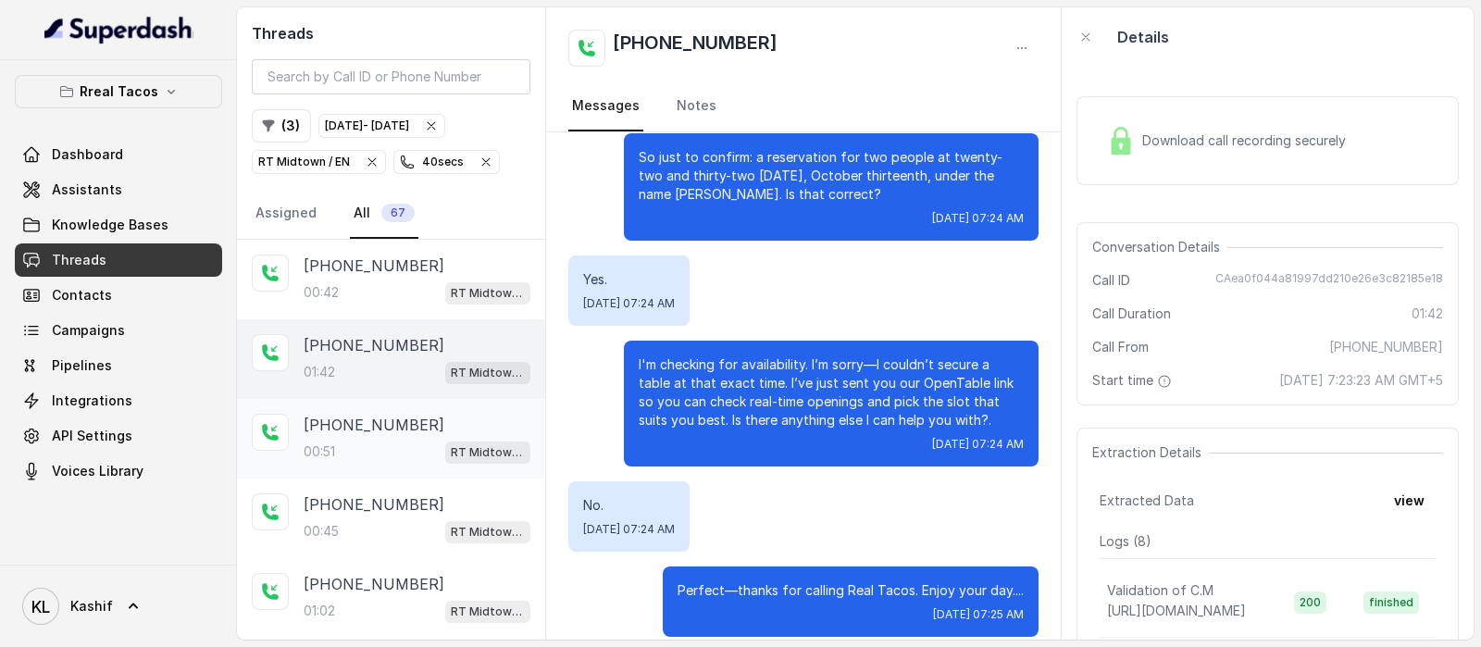
click at [339, 425] on p "[PHONE_NUMBER]" at bounding box center [374, 425] width 141 height 22
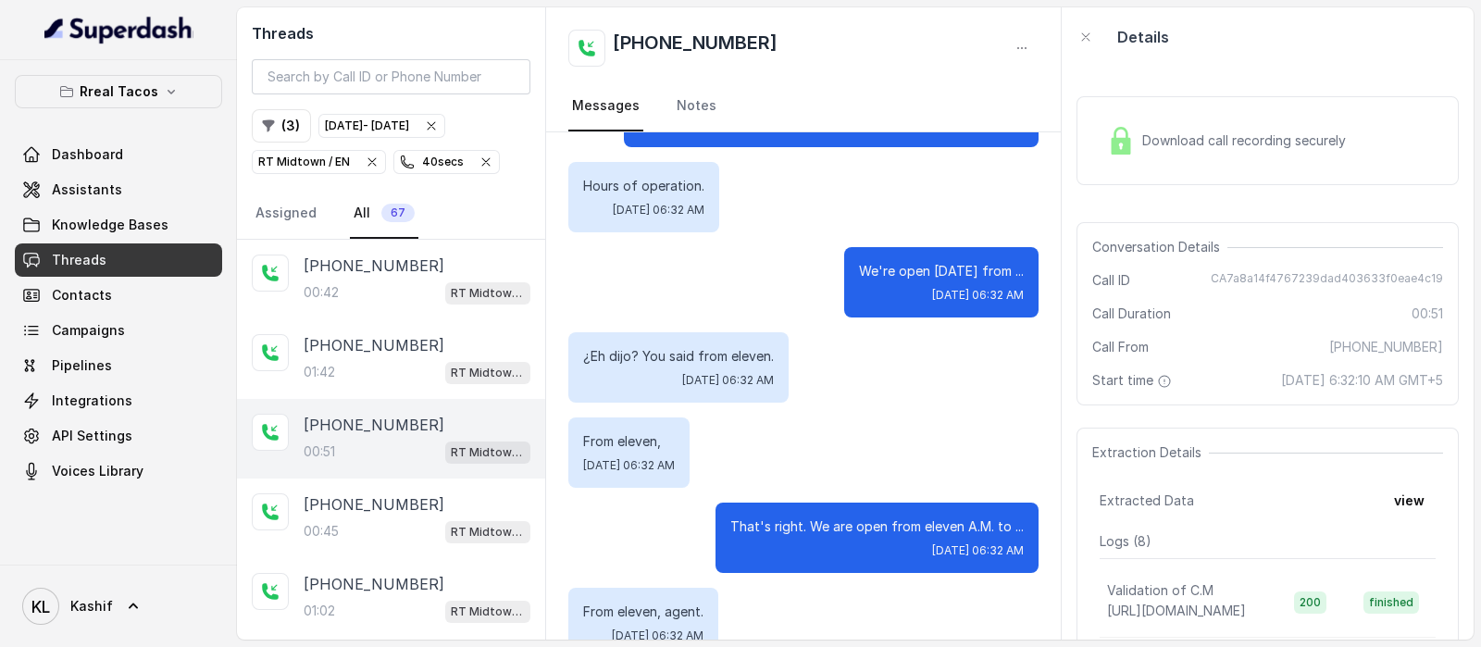
scroll to position [230, 0]
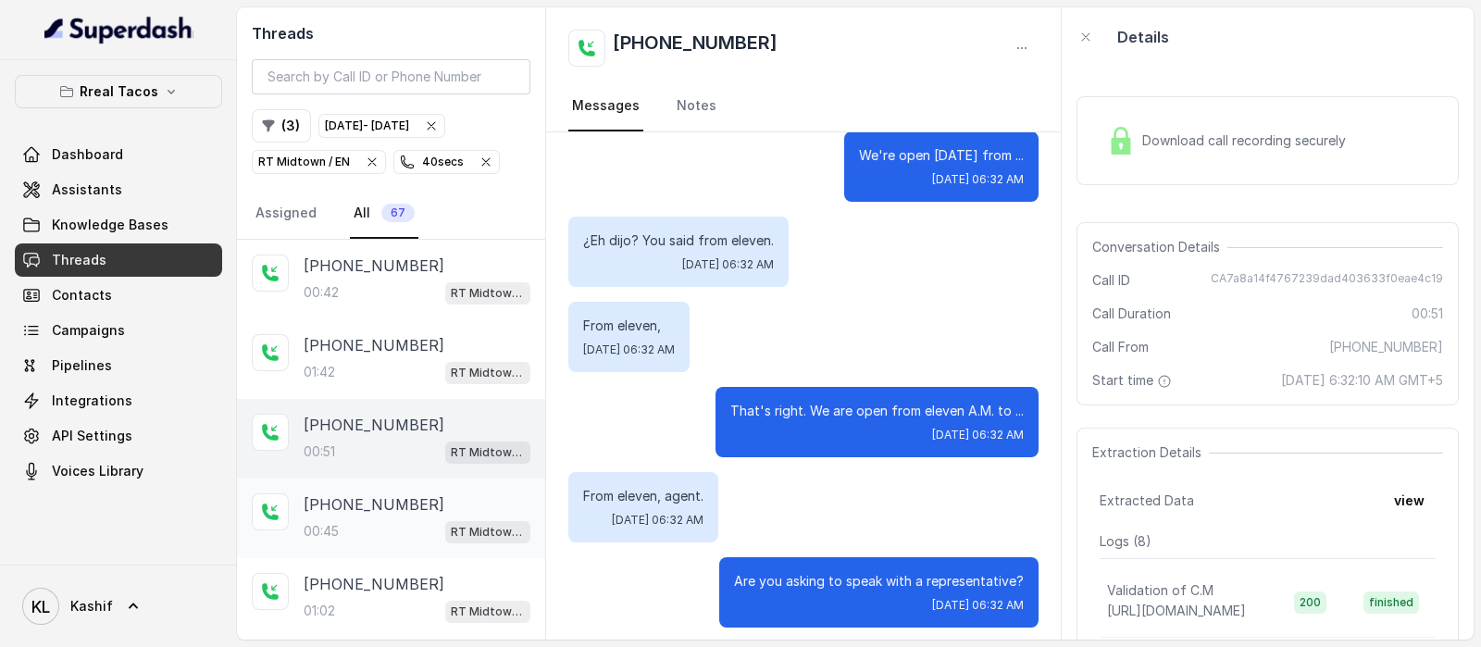
click at [335, 505] on p "[PHONE_NUMBER]" at bounding box center [374, 504] width 141 height 22
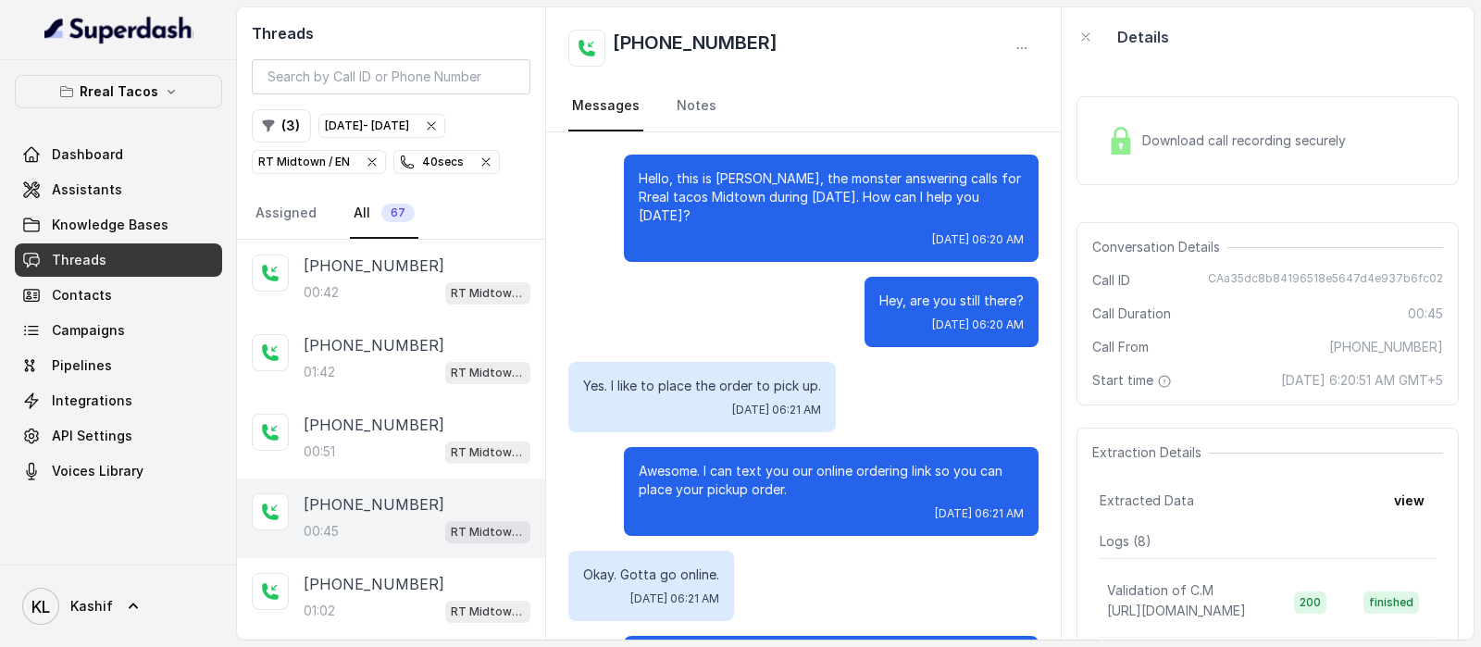
scroll to position [88, 0]
